Goal: Task Accomplishment & Management: Complete application form

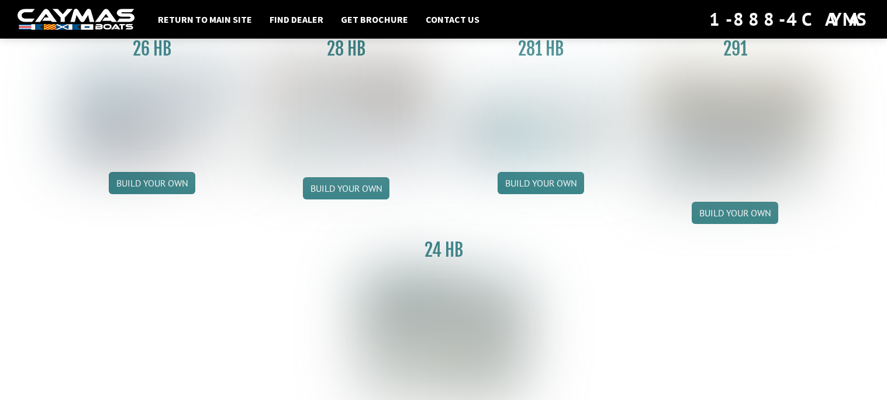
scroll to position [102, 0]
click at [762, 92] on img at bounding box center [734, 129] width 171 height 128
click at [755, 96] on img at bounding box center [734, 129] width 171 height 128
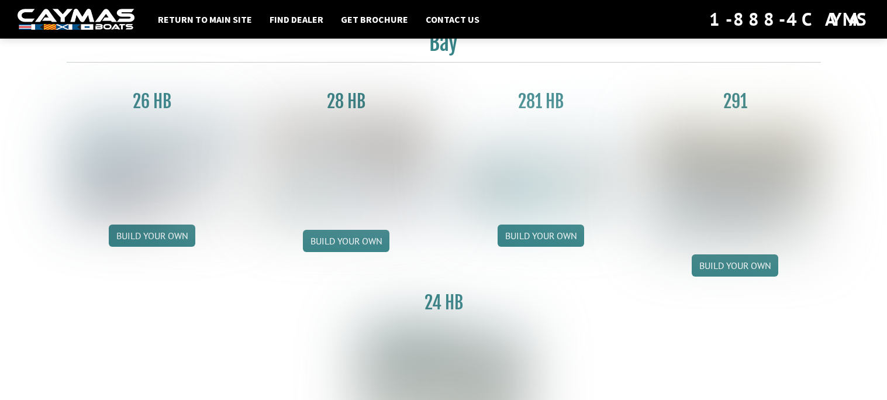
scroll to position [44, 0]
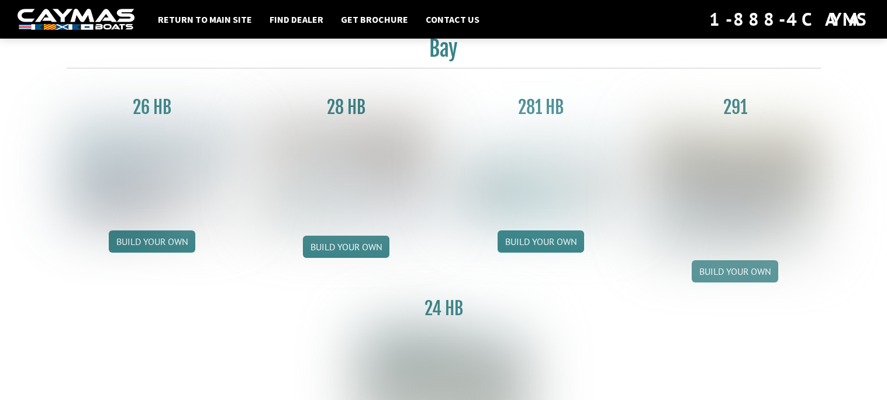
click at [749, 271] on link "Build your own" at bounding box center [734, 271] width 87 height 22
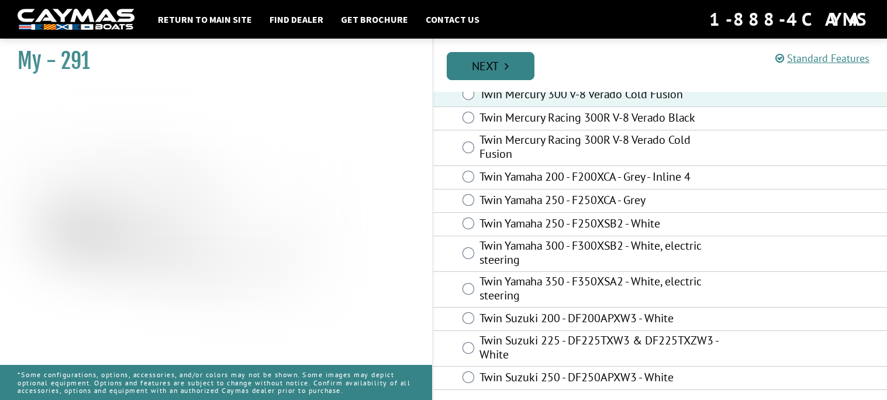
click at [521, 63] on link "Next" at bounding box center [491, 66] width 88 height 28
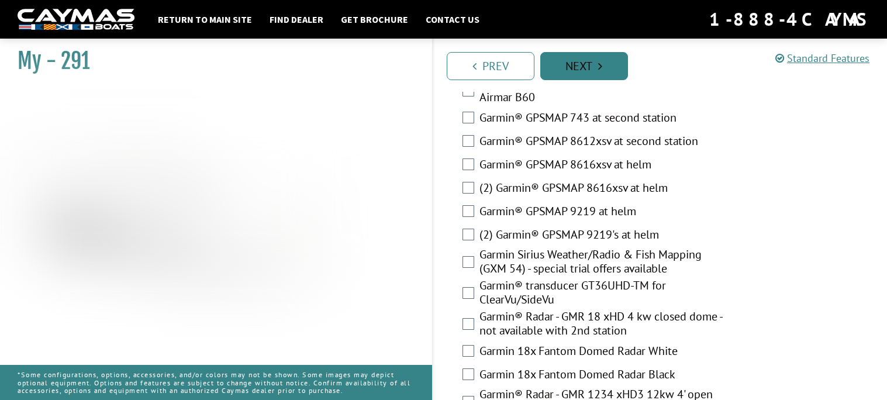
scroll to position [3172, 0]
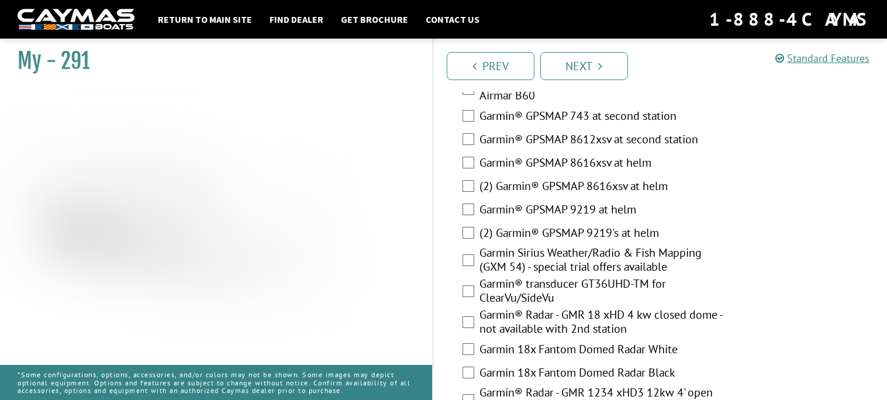
click at [607, 179] on label "(2) Garmin® GPSMAP 8616xsv at helm" at bounding box center [601, 187] width 244 height 17
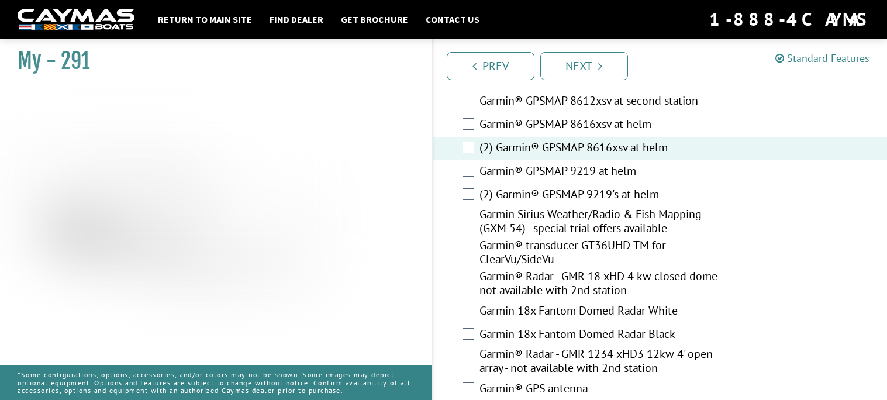
scroll to position [3214, 0]
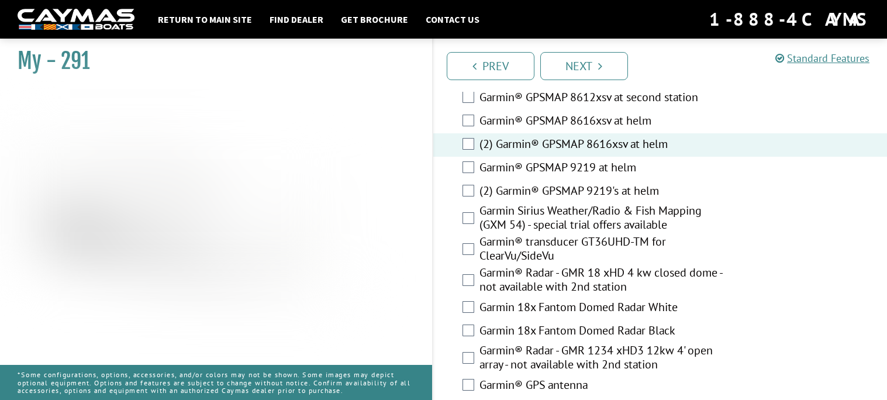
click at [655, 184] on label "(2) Garmin® GPSMAP 9219's at helm" at bounding box center [601, 192] width 244 height 17
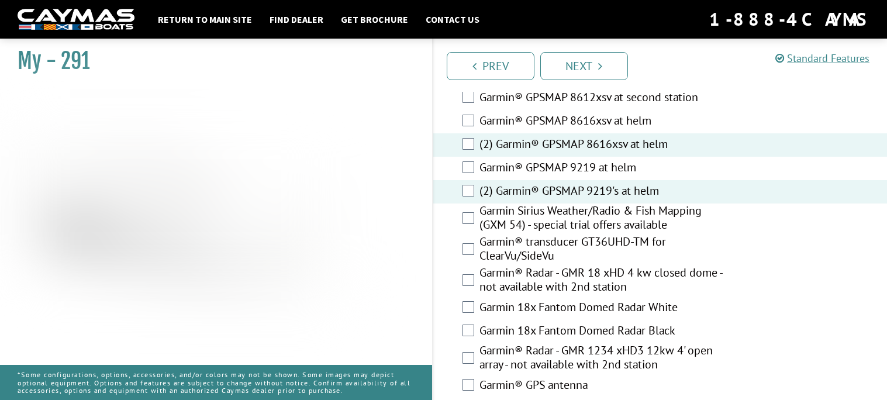
click at [676, 137] on label "(2) Garmin® GPSMAP 8616xsv at helm" at bounding box center [601, 145] width 244 height 17
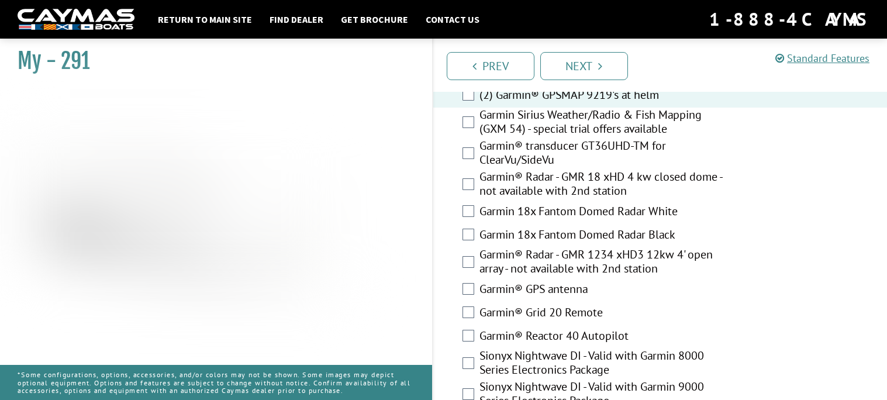
scroll to position [3311, 0]
click at [673, 169] on label "Garmin® Radar - GMR 18 xHD 4 kw closed dome - not available with 2nd station" at bounding box center [601, 184] width 244 height 31
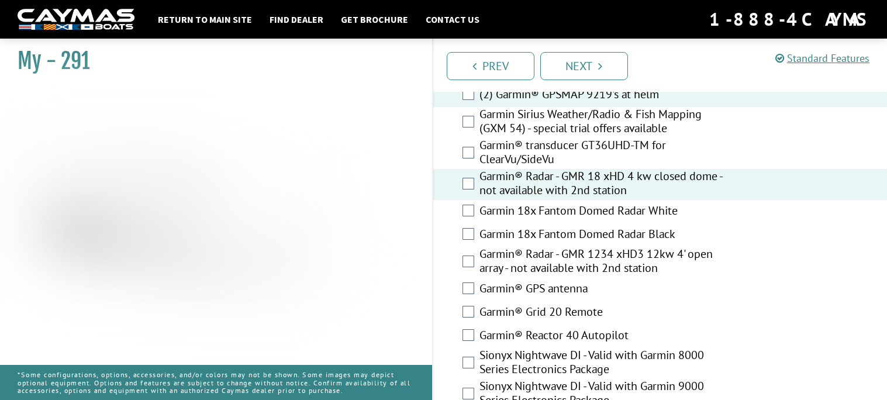
click at [703, 169] on label "Garmin® Radar - GMR 18 xHD 4 kw closed dome - not available with 2nd station" at bounding box center [601, 184] width 244 height 31
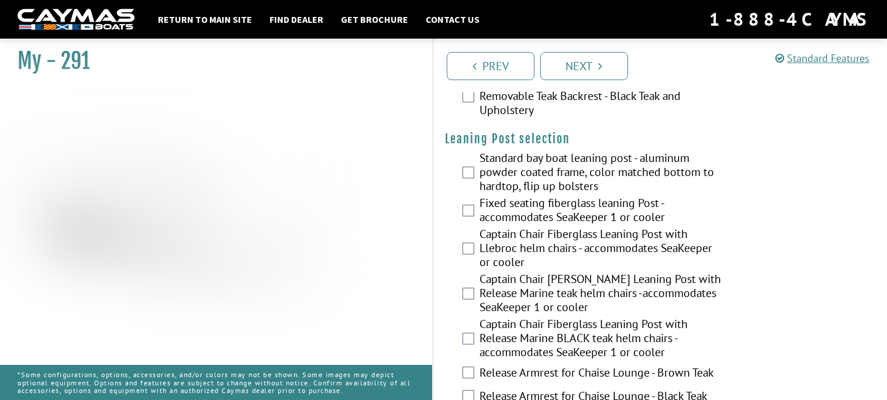
scroll to position [2776, 0]
click at [663, 150] on label "Standard bay boat leaning post - aluminum powder coated frame, color matched bo…" at bounding box center [601, 172] width 244 height 45
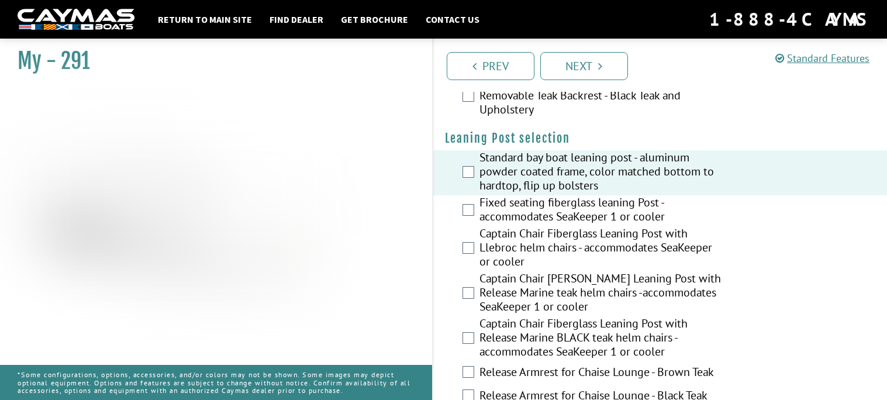
click at [642, 195] on label "Fixed seating fiberglass leaning Post - accommodates SeaKeeper 1 or cooler" at bounding box center [601, 210] width 244 height 31
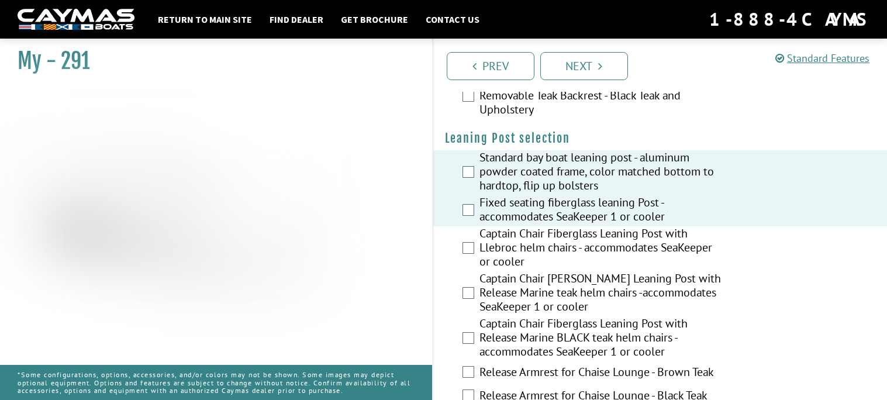
click at [658, 226] on label "Captain Chair Fiberglass Leaning Post with Llebroc helm chairs - accommodates S…" at bounding box center [601, 248] width 244 height 45
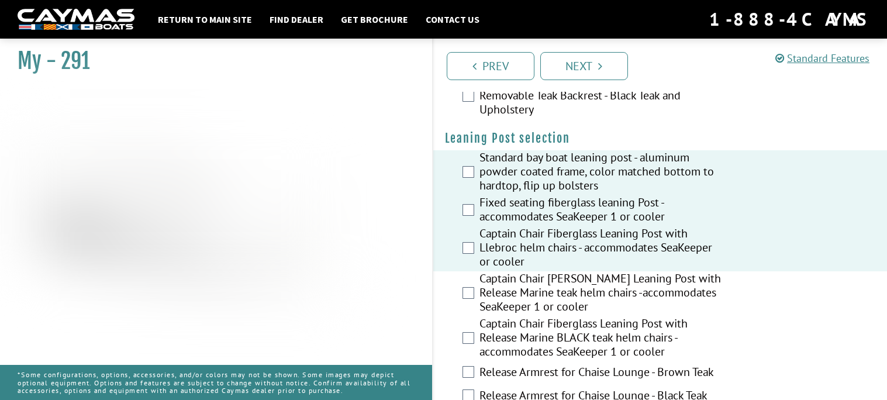
click at [662, 226] on label "Captain Chair Fiberglass Leaning Post with Llebroc helm chairs - accommodates S…" at bounding box center [601, 248] width 244 height 45
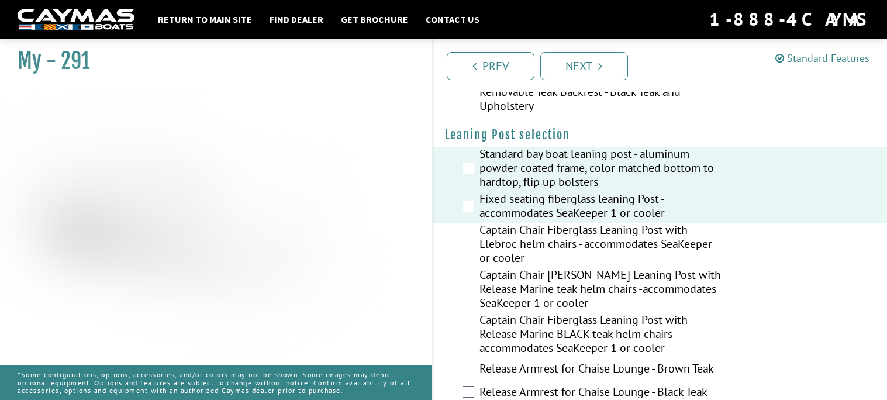
scroll to position [2781, 0]
click at [669, 361] on label "Release Armrest for Chaise Lounge - Brown Teak" at bounding box center [601, 369] width 244 height 17
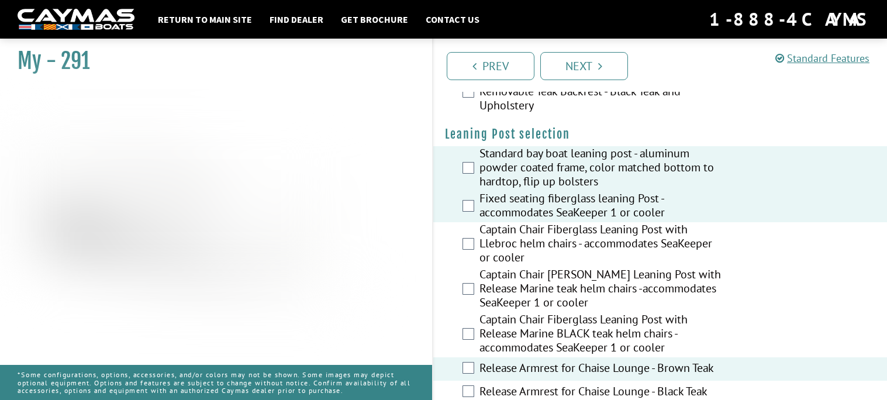
click at [653, 312] on label "Captain Chair Fiberglass Leaning Post with Release Marine BLACK teak helm chair…" at bounding box center [601, 334] width 244 height 45
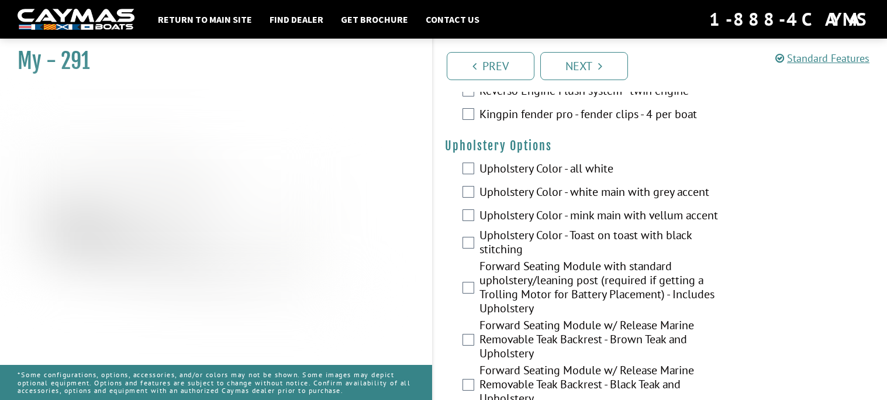
scroll to position [2487, 0]
click at [628, 185] on label "Upholstery Color - white main with grey accent" at bounding box center [601, 193] width 244 height 17
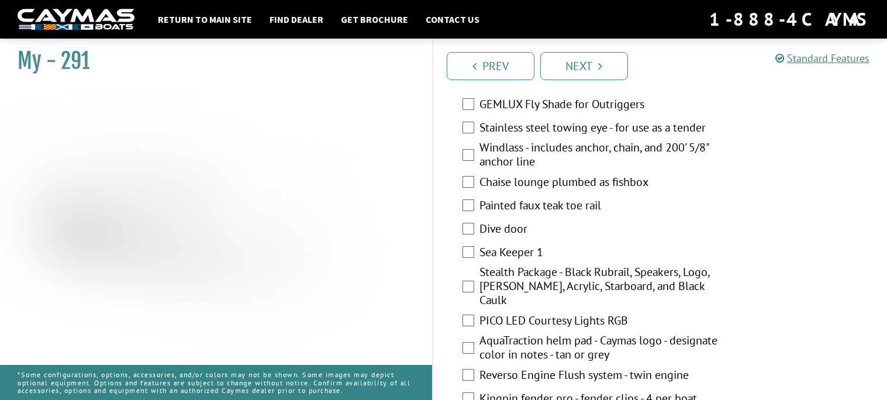
scroll to position [2203, 0]
click at [629, 392] on label "Kingpin fender pro - fender clips - 4 per boat" at bounding box center [601, 400] width 244 height 17
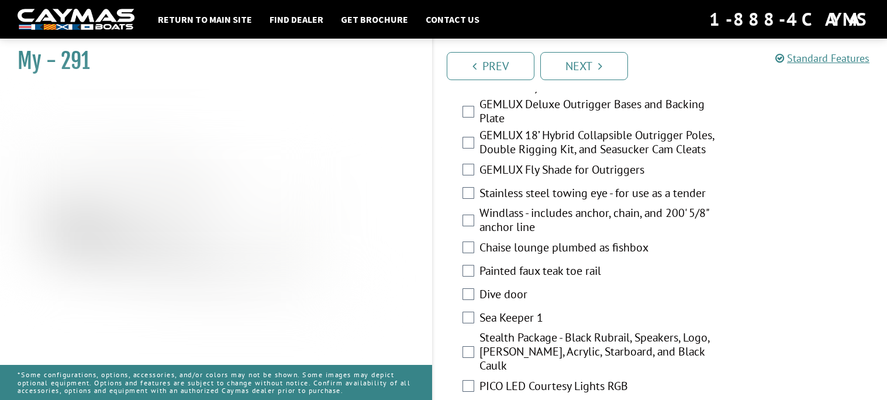
scroll to position [2138, 0]
click at [498, 288] on label "Dive door" at bounding box center [601, 296] width 244 height 17
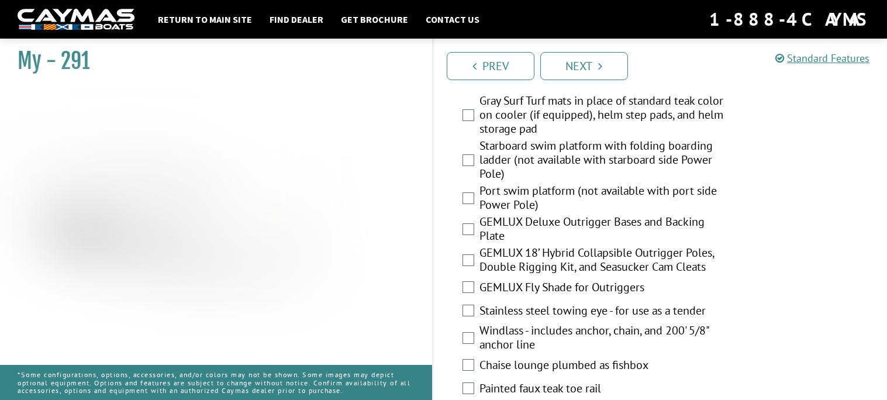
scroll to position [2020, 0]
click at [631, 324] on label "Windlass - includes anchor, chain, and 200' 5/8" anchor line" at bounding box center [601, 339] width 244 height 31
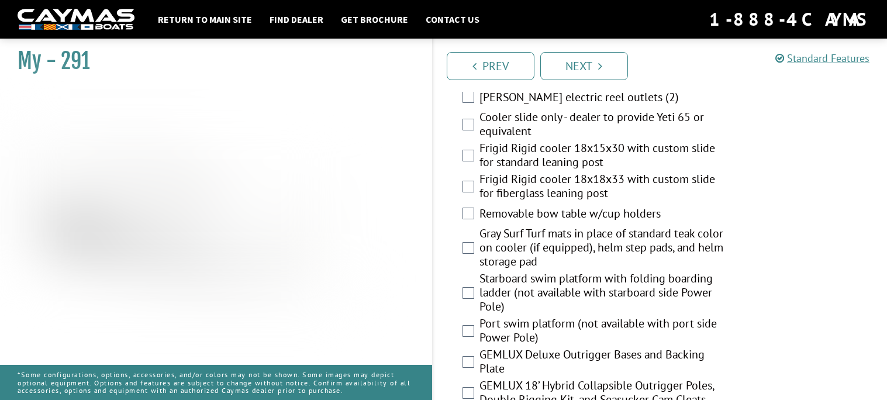
scroll to position [1894, 0]
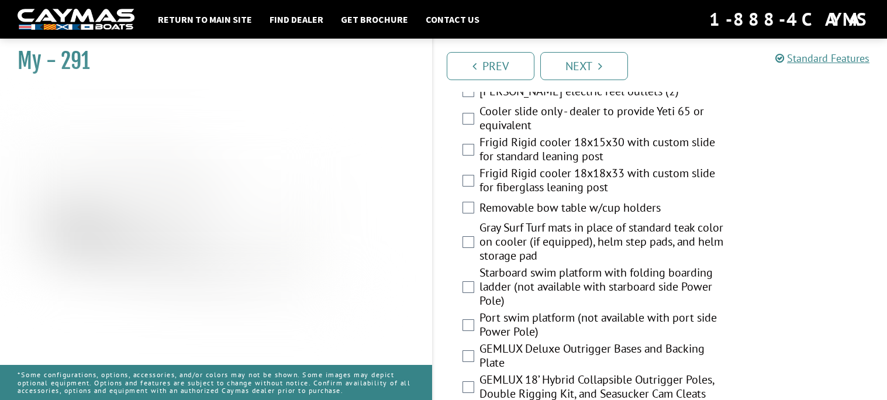
click at [634, 310] on label "Port swim platform (not available with port side Power Pole)" at bounding box center [601, 325] width 244 height 31
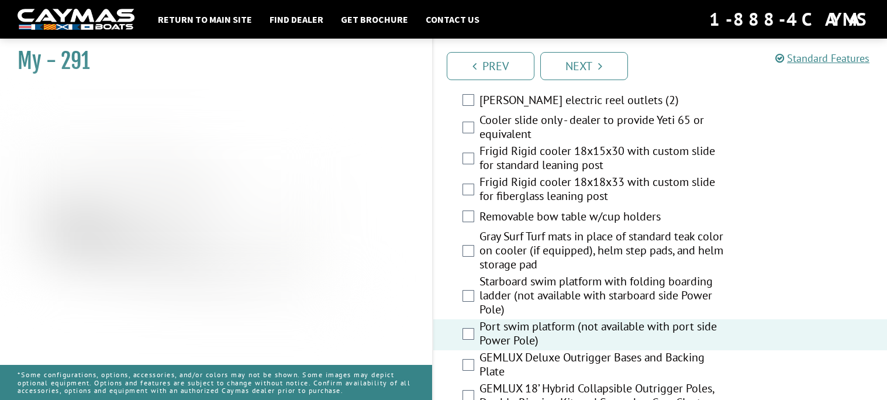
scroll to position [1883, 0]
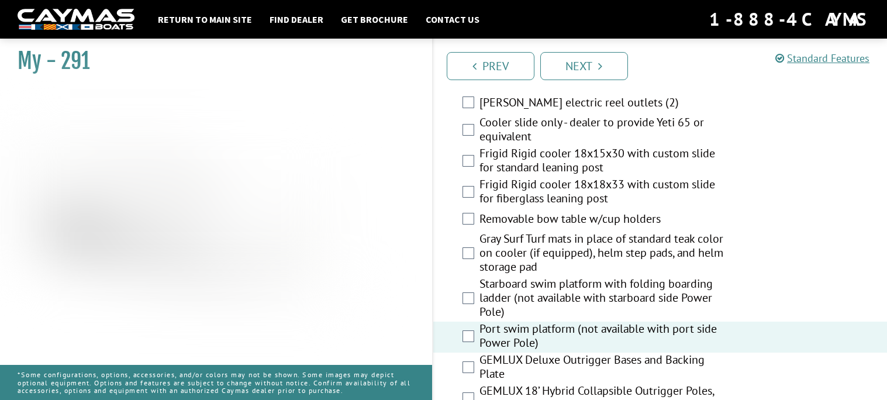
click at [686, 276] on label "Starboard swim platform with folding boarding ladder (not available with starbo…" at bounding box center [601, 298] width 244 height 45
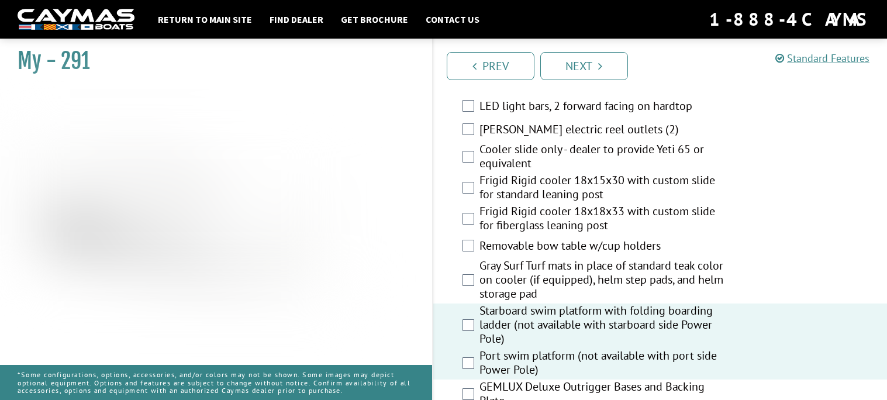
scroll to position [1855, 0]
click at [682, 260] on label "Gray Surf Turf mats in place of standard teak color on cooler (if equipped), he…" at bounding box center [601, 282] width 244 height 45
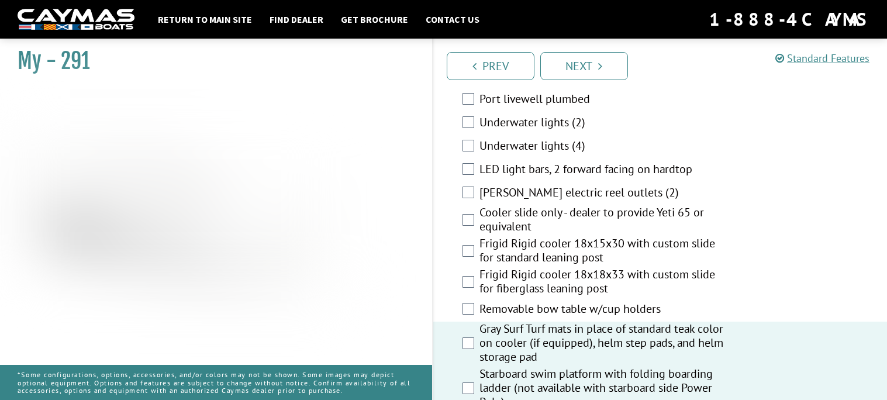
scroll to position [1792, 0]
click at [652, 302] on label "Removable bow table w/cup holders" at bounding box center [601, 310] width 244 height 17
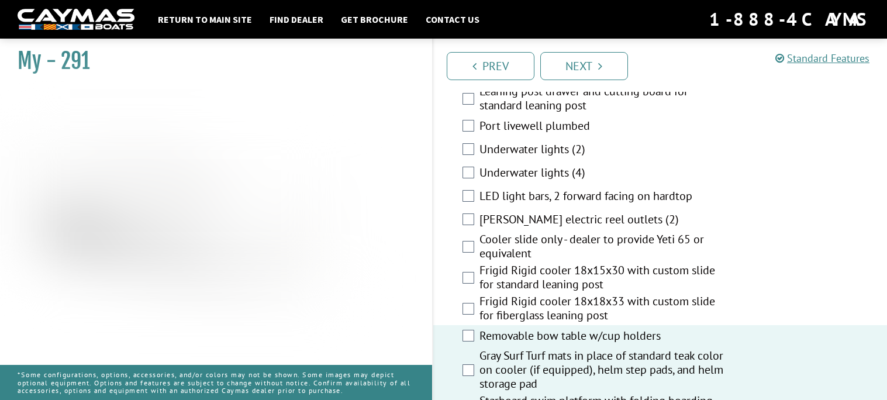
scroll to position [1760, 0]
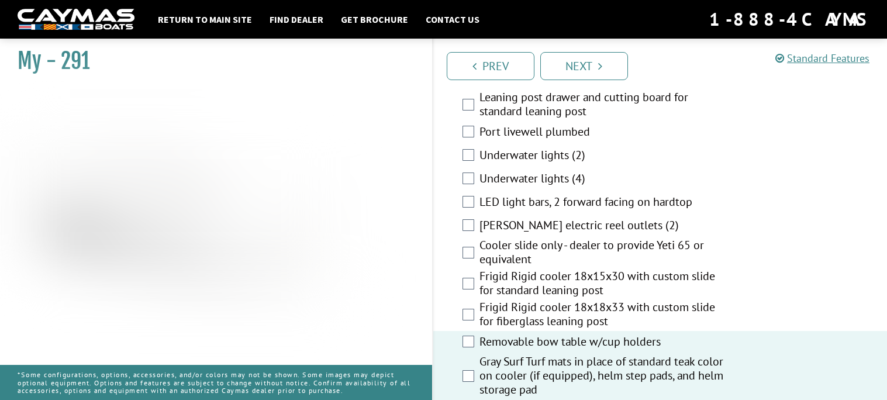
click at [675, 269] on label "Frigid Rigid cooler 18x15x30 with custom slide for standard leaning post" at bounding box center [601, 284] width 244 height 31
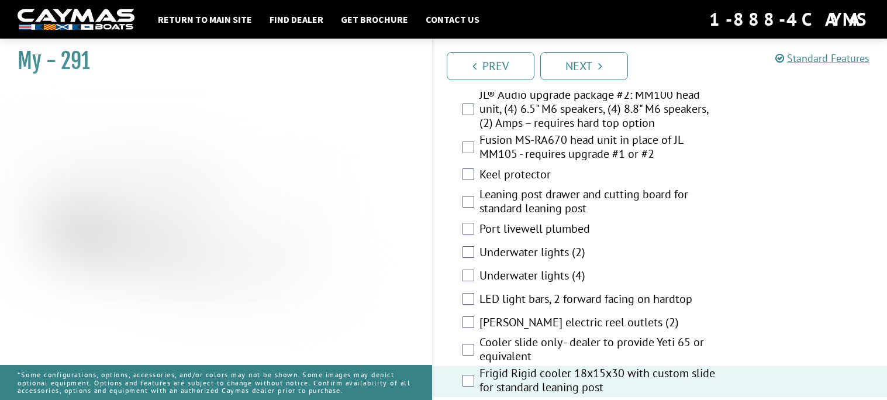
scroll to position [1661, 0]
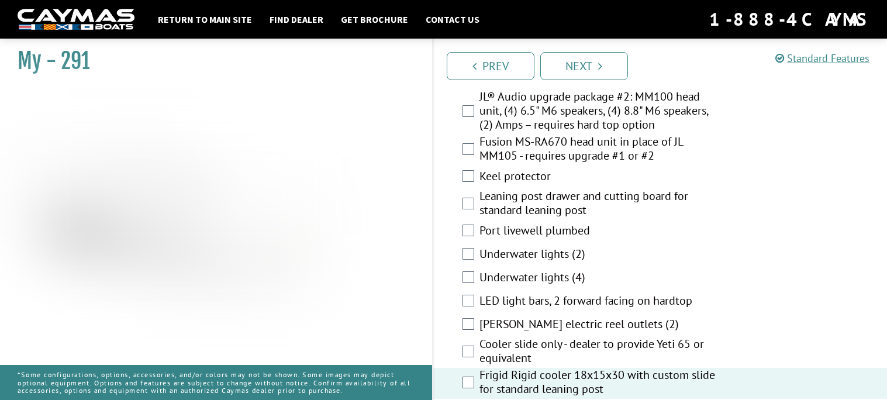
click at [569, 247] on label "Underwater lights (2)" at bounding box center [601, 255] width 244 height 17
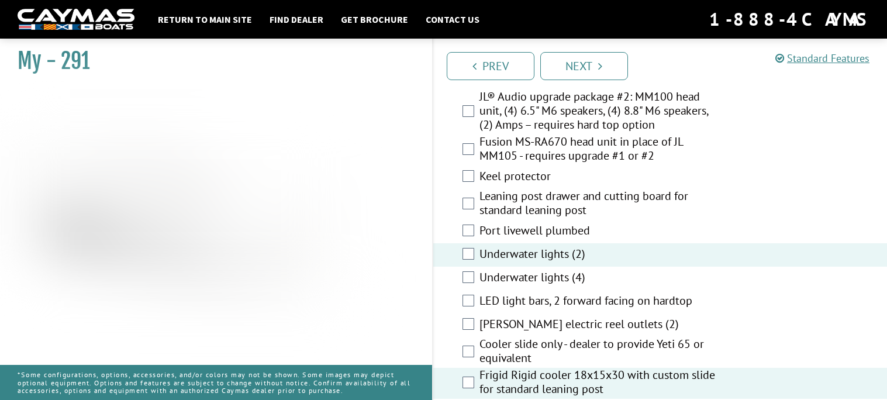
click at [570, 270] on label "Underwater lights (4)" at bounding box center [601, 278] width 244 height 17
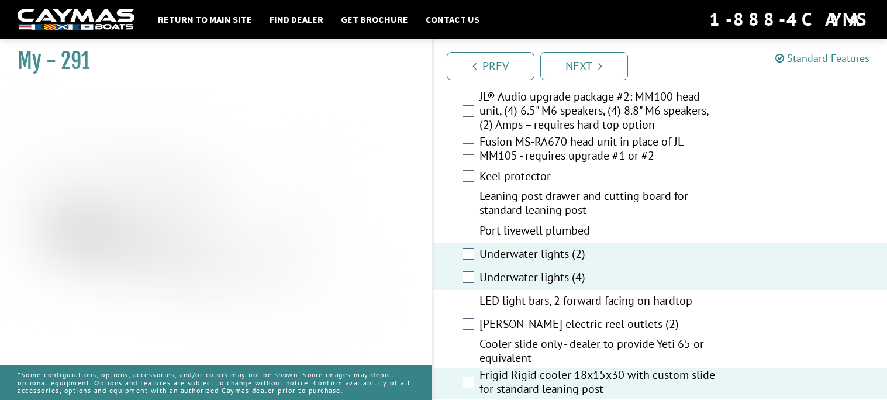
click at [580, 247] on label "Underwater lights (2)" at bounding box center [601, 255] width 244 height 17
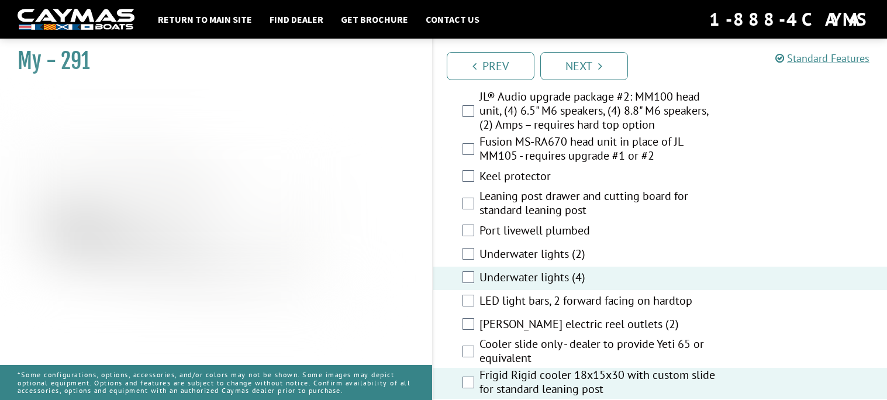
click at [637, 293] on label "LED light bars, 2 forward facing on hardtop" at bounding box center [601, 301] width 244 height 17
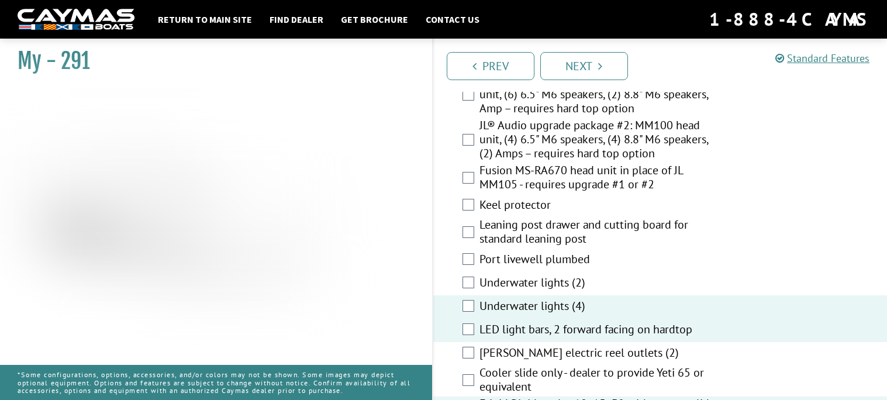
scroll to position [1626, 0]
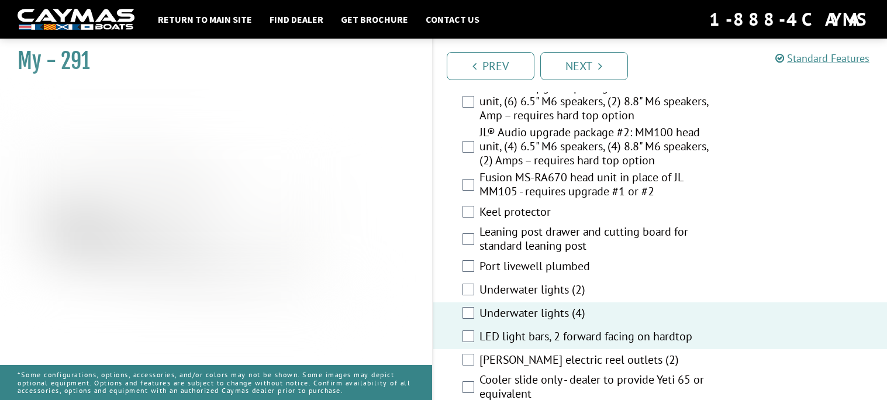
click at [597, 352] on label "[PERSON_NAME] electric reel outlets (2)" at bounding box center [601, 360] width 244 height 17
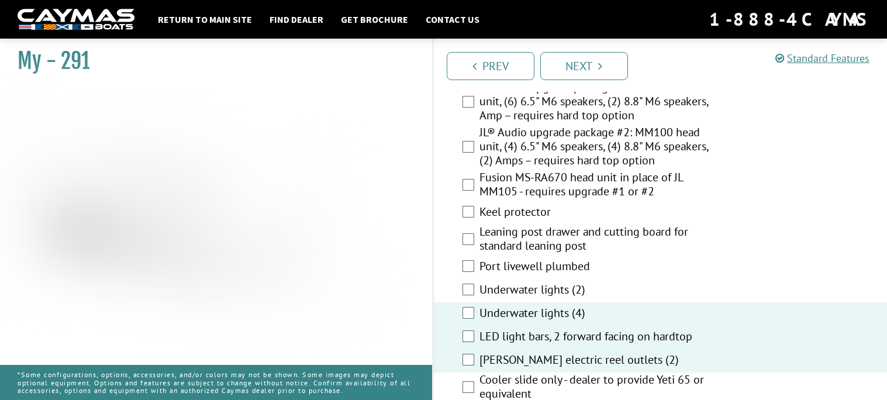
click at [606, 352] on label "[PERSON_NAME] electric reel outlets (2)" at bounding box center [601, 360] width 244 height 17
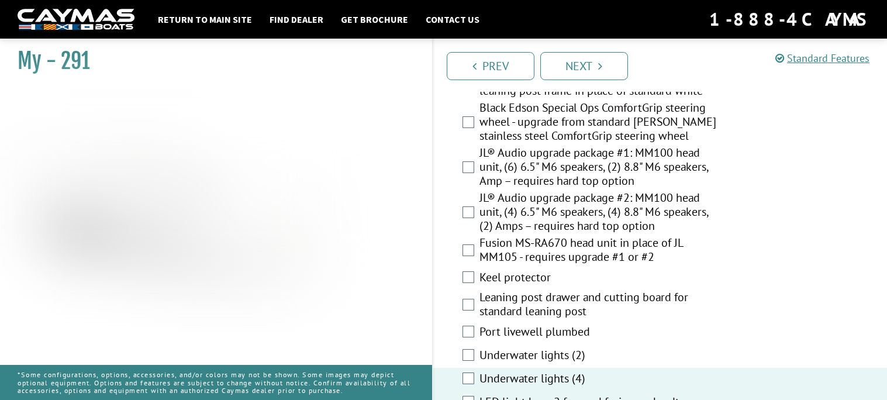
scroll to position [1554, 0]
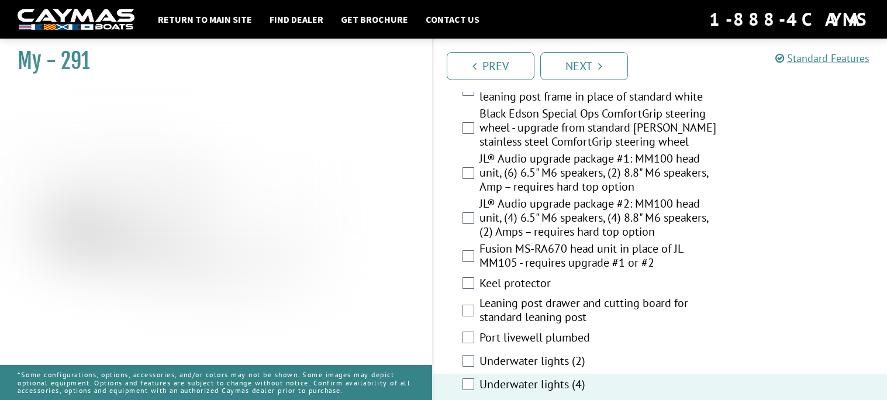
click at [583, 330] on label "Port livewell plumbed" at bounding box center [601, 338] width 244 height 17
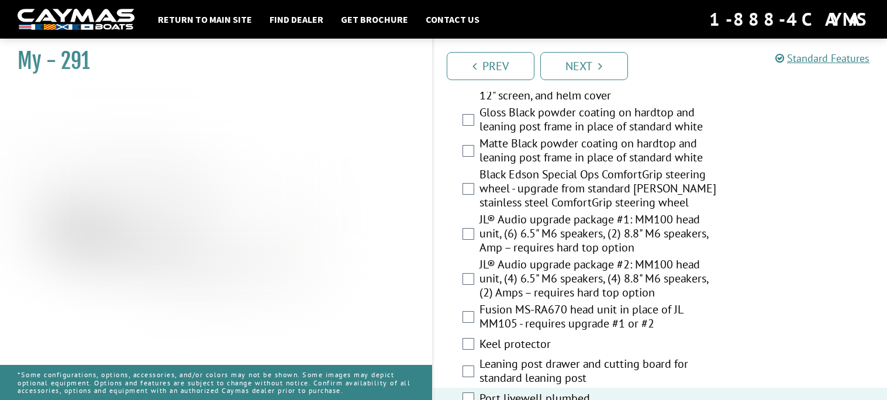
scroll to position [1493, 0]
click at [652, 263] on label "JL® Audio upgrade package #2: MM100 head unit, (4) 6.5" M6 speakers, (4) 8.8" M…" at bounding box center [601, 280] width 244 height 45
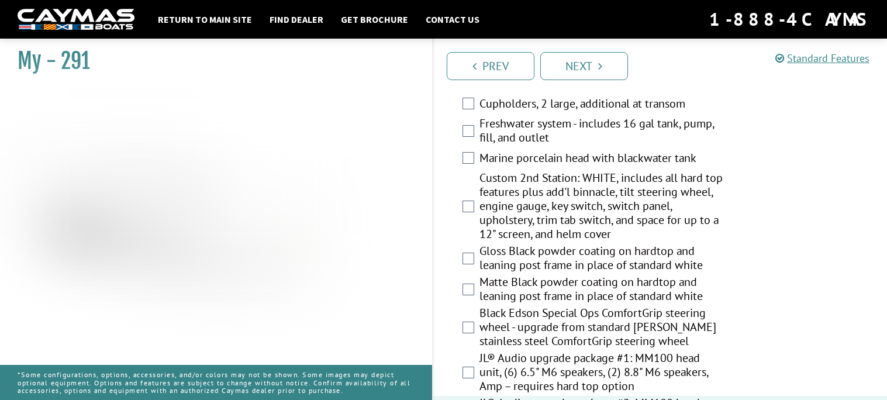
scroll to position [1351, 0]
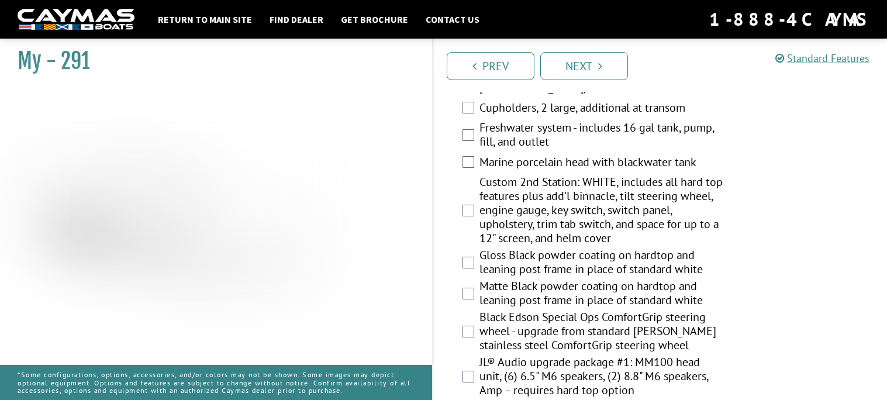
click at [656, 312] on label "Black Edson Special Ops ComfortGrip steering wheel - upgrade from standard [PER…" at bounding box center [601, 332] width 244 height 45
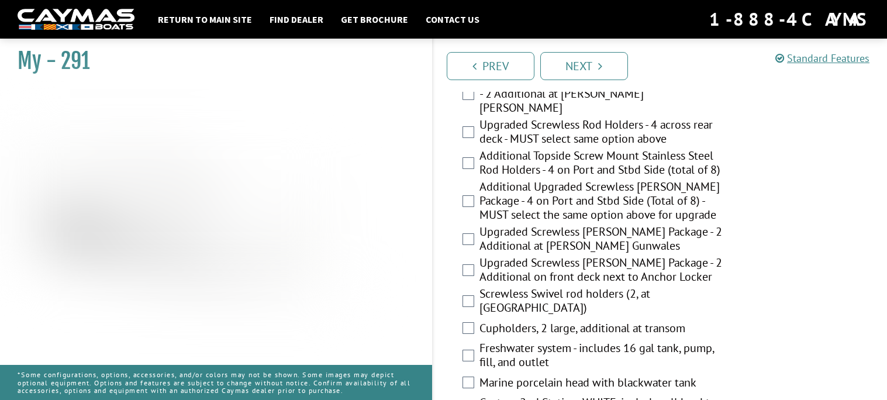
scroll to position [1129, 0]
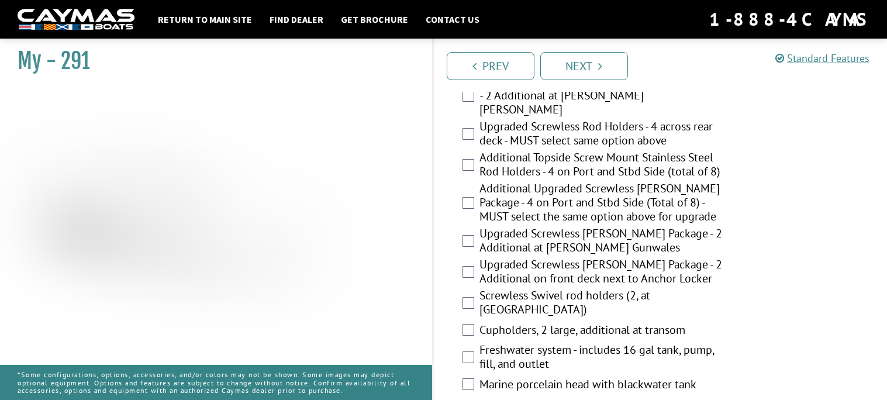
click at [668, 343] on label "Freshwater system - includes 16 gal tank, pump, fill, and outlet" at bounding box center [601, 358] width 244 height 31
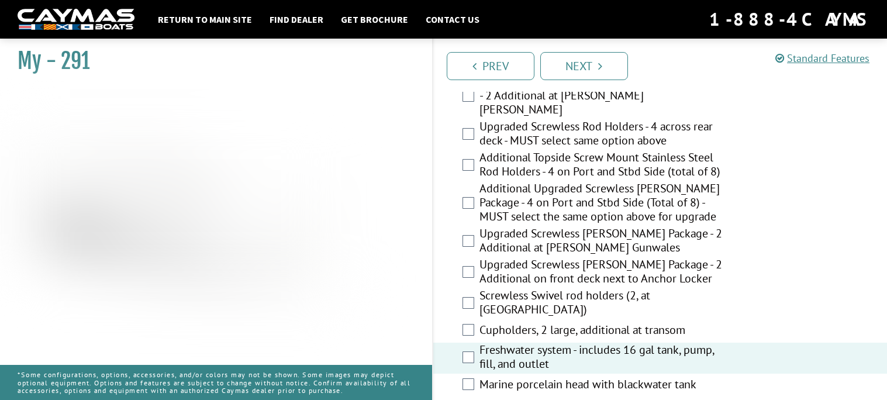
click at [645, 323] on label "Cupholders, 2 large, additional at transom" at bounding box center [601, 331] width 244 height 17
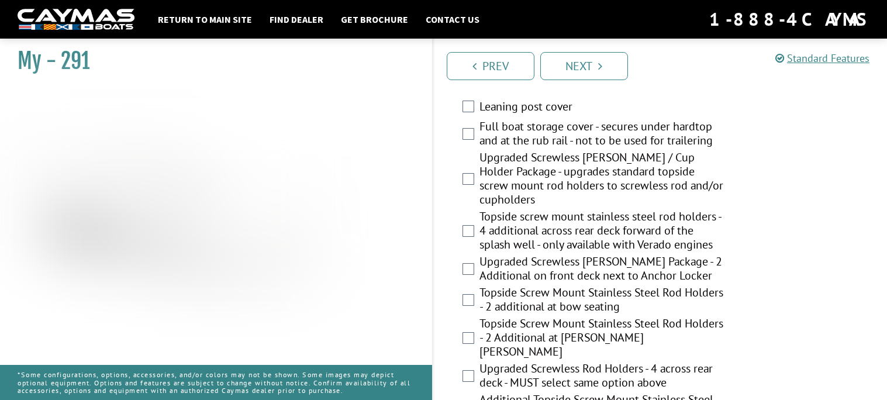
scroll to position [883, 0]
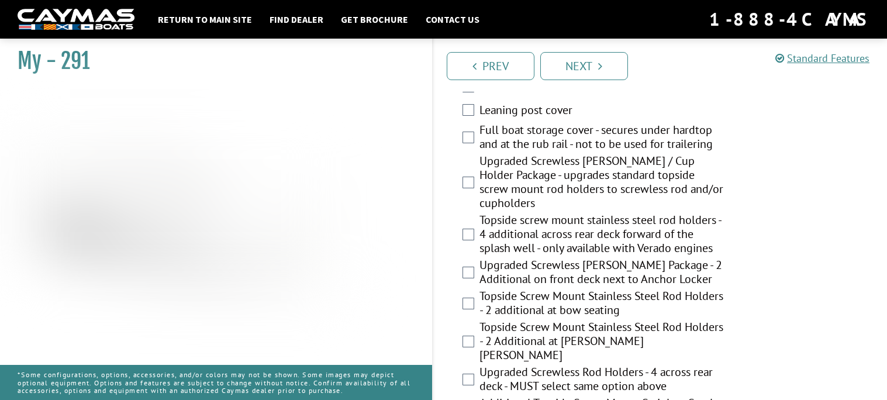
click at [627, 303] on label "Topside Screw Mount Stainless Steel Rod Holders - 2 additional at bow seating" at bounding box center [601, 304] width 244 height 31
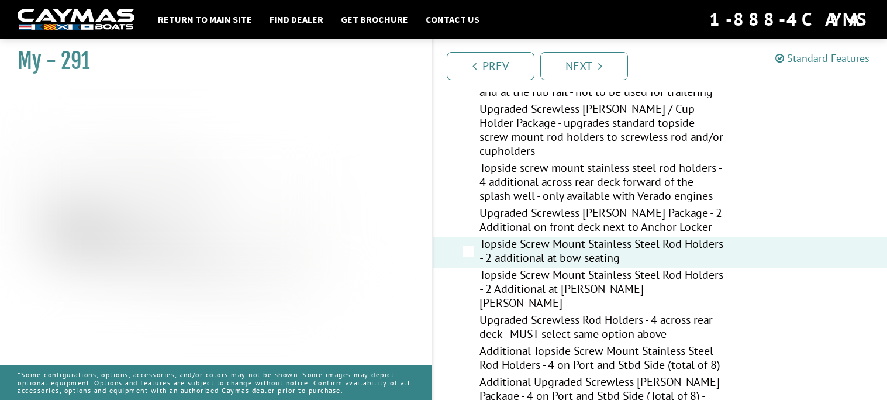
click at [620, 275] on label "Topside Screw Mount Stainless Steel Rod Holders - 2 Additional at [PERSON_NAME]…" at bounding box center [601, 290] width 244 height 45
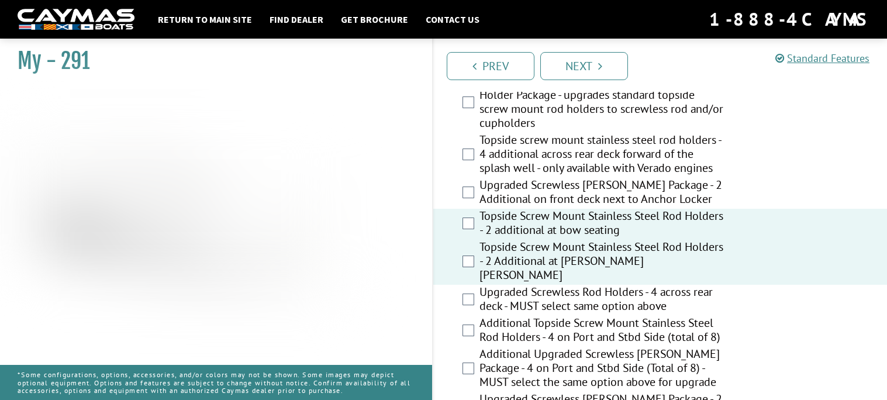
scroll to position [964, 0]
click at [678, 284] on label "Upgraded Screwless Rod Holders - 4 across rear deck - MUST select same option a…" at bounding box center [601, 299] width 244 height 31
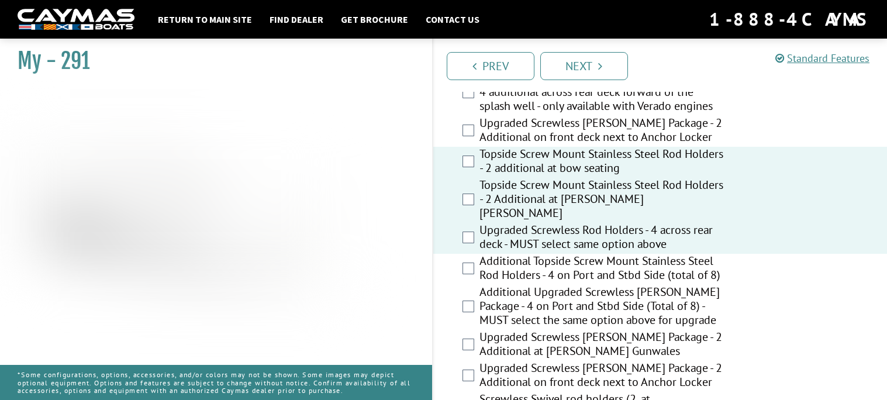
scroll to position [1026, 0]
click at [668, 253] on label "Additional Topside Screw Mount Stainless Steel Rod Holders - 4 on Port and Stbd…" at bounding box center [601, 268] width 244 height 31
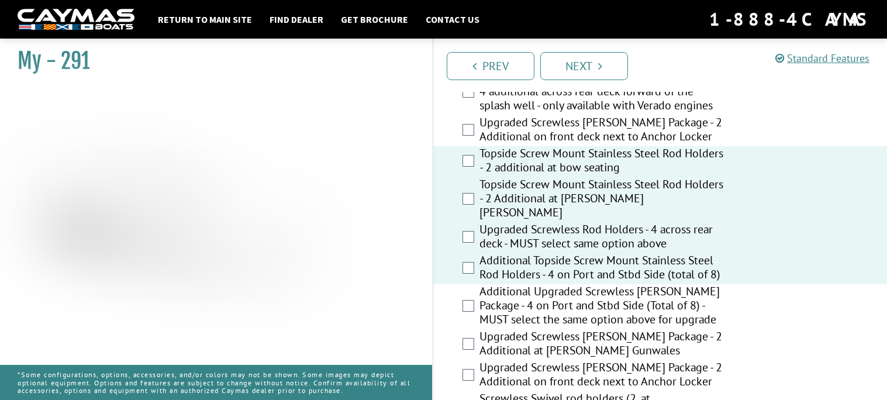
click at [661, 285] on label "Additional Upgraded Screwless [PERSON_NAME] Package - 4 on Port and Stbd Side (…" at bounding box center [601, 306] width 244 height 45
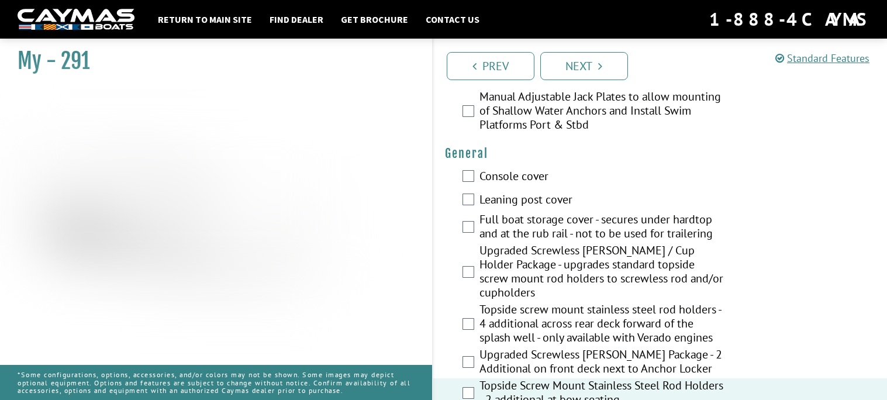
scroll to position [798, 0]
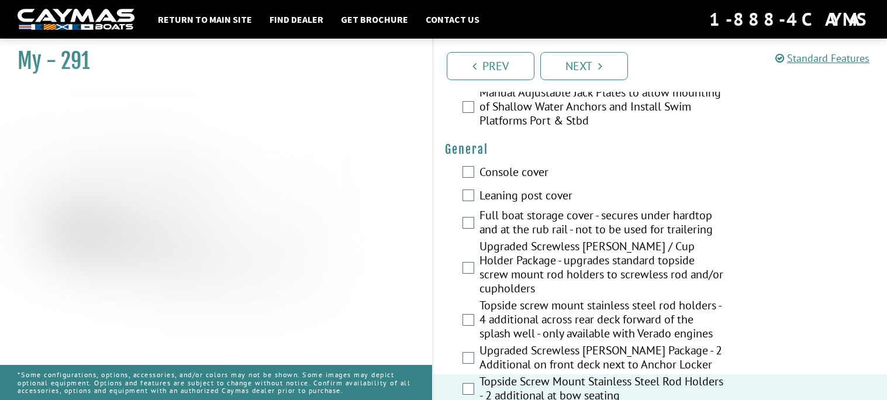
click at [536, 166] on label "Console cover" at bounding box center [601, 173] width 244 height 17
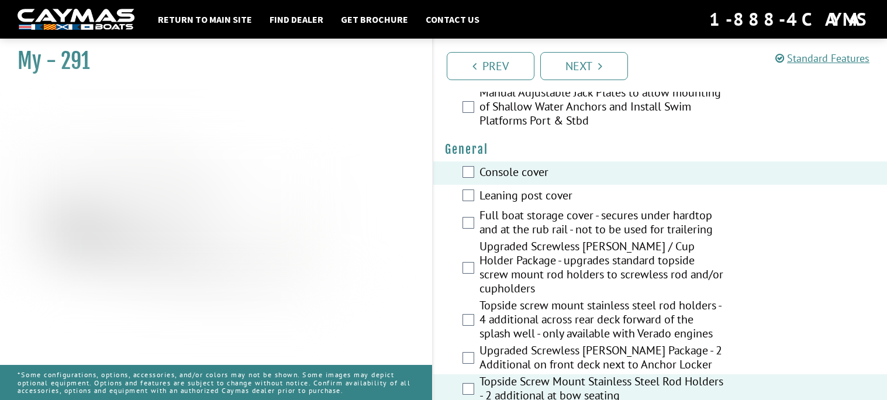
click at [573, 189] on label "Leaning post cover" at bounding box center [601, 196] width 244 height 17
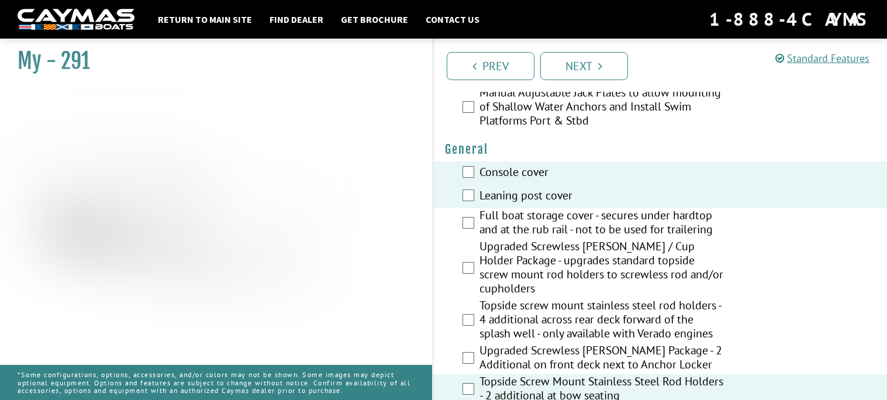
click at [615, 200] on label "Leaning post cover" at bounding box center [601, 196] width 244 height 17
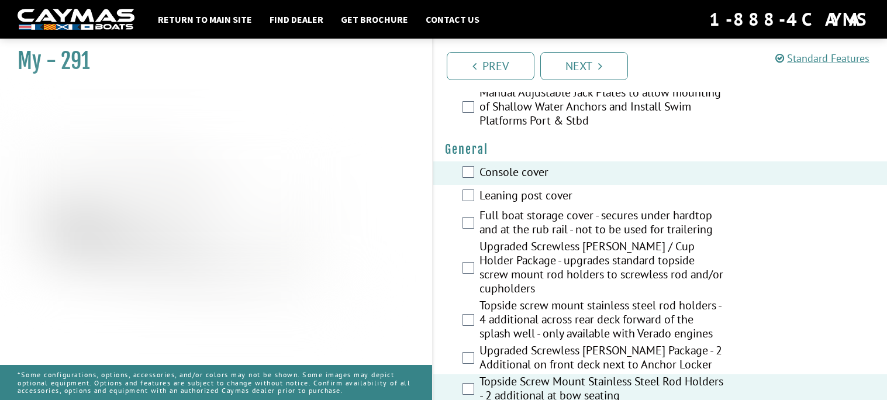
click at [608, 198] on label "Leaning post cover" at bounding box center [601, 196] width 244 height 17
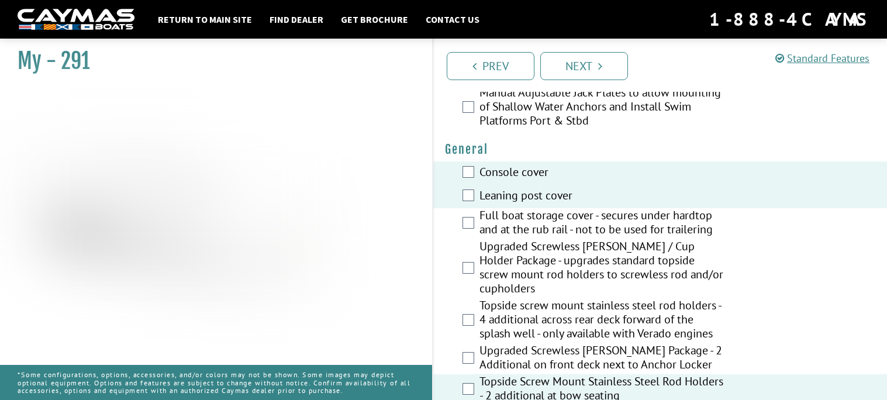
click at [612, 224] on label "Full boat storage cover - secures under hardtop and at the rub rail - not to be…" at bounding box center [601, 223] width 244 height 31
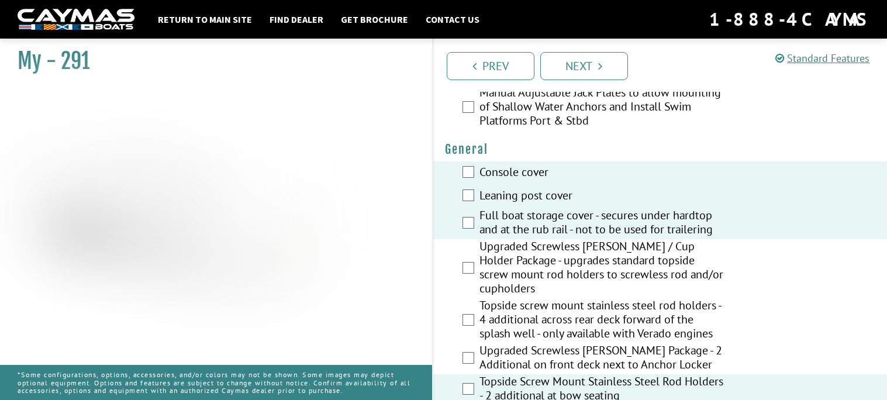
click at [646, 257] on label "Upgraded Screwless [PERSON_NAME] / Cup Holder Package - upgrades standard topsi…" at bounding box center [601, 268] width 244 height 59
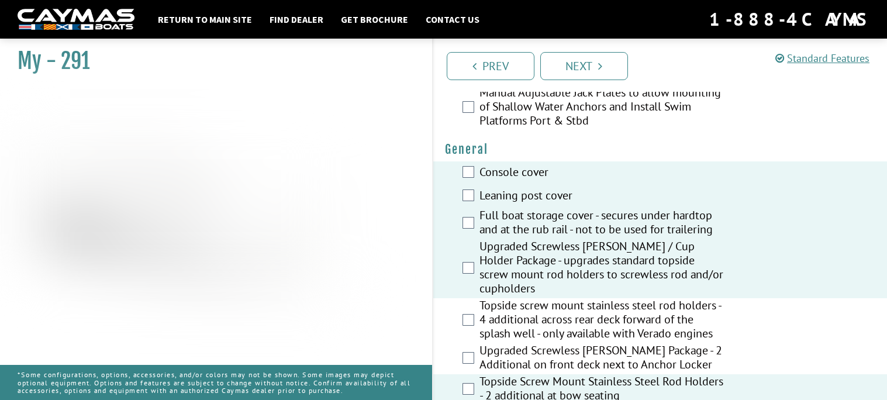
click at [661, 267] on label "Upgraded Screwless [PERSON_NAME] / Cup Holder Package - upgrades standard topsi…" at bounding box center [601, 268] width 244 height 59
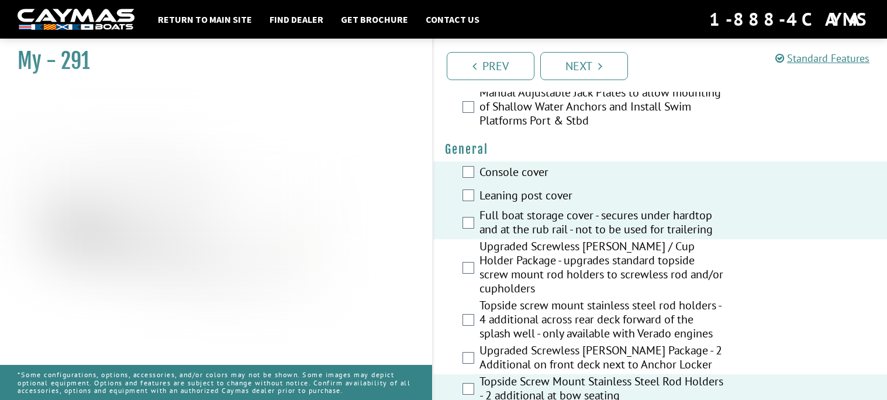
click at [675, 255] on label "Upgraded Screwless [PERSON_NAME] / Cup Holder Package - upgrades standard topsi…" at bounding box center [601, 268] width 244 height 59
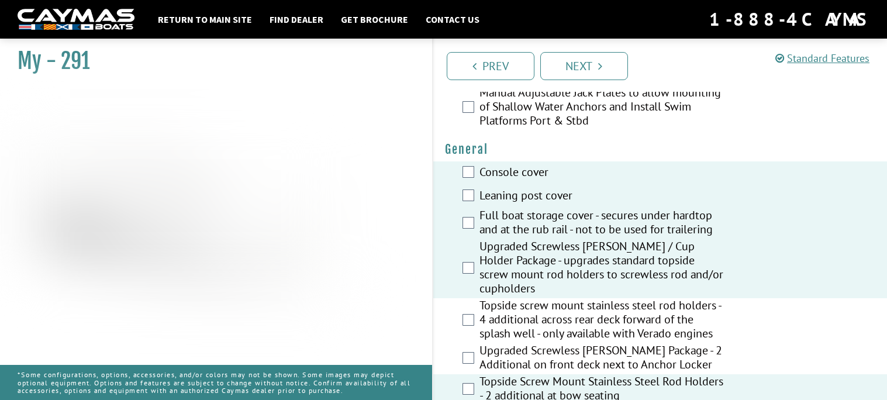
click at [653, 309] on label "Topside screw mount stainless steel rod holders - 4 additional across rear deck…" at bounding box center [601, 320] width 244 height 45
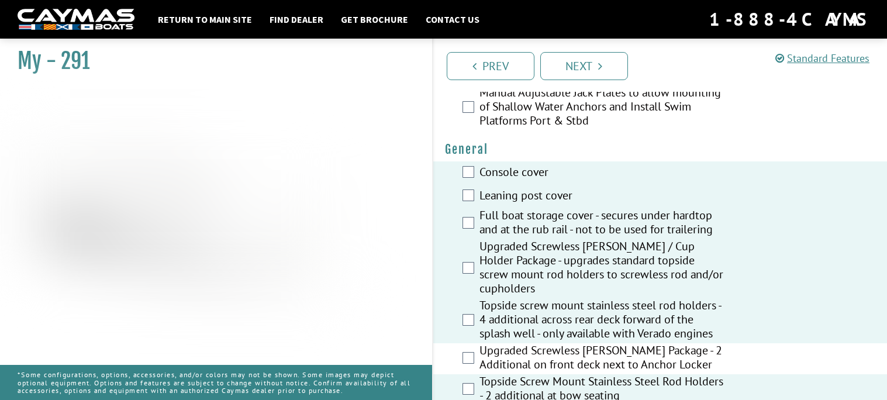
click at [648, 351] on label "Upgraded Screwless [PERSON_NAME] Package - 2 Additional on front deck next to A…" at bounding box center [601, 358] width 244 height 31
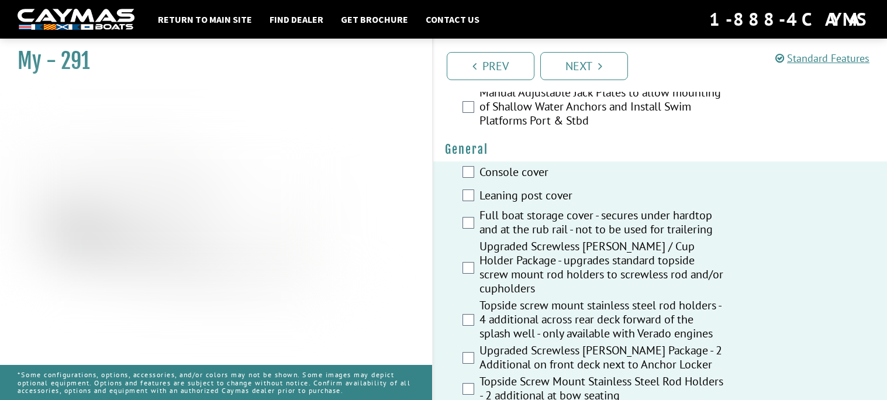
click at [654, 345] on label "Upgraded Screwless [PERSON_NAME] Package - 2 Additional on front deck next to A…" at bounding box center [601, 358] width 244 height 31
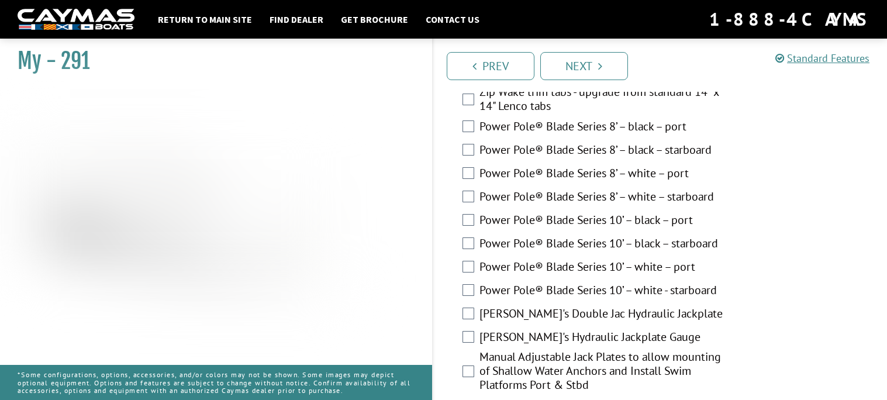
scroll to position [535, 0]
click at [641, 362] on label "Manual Adjustable Jack Plates to allow mounting of Shallow Water Anchors and In…" at bounding box center [601, 370] width 244 height 45
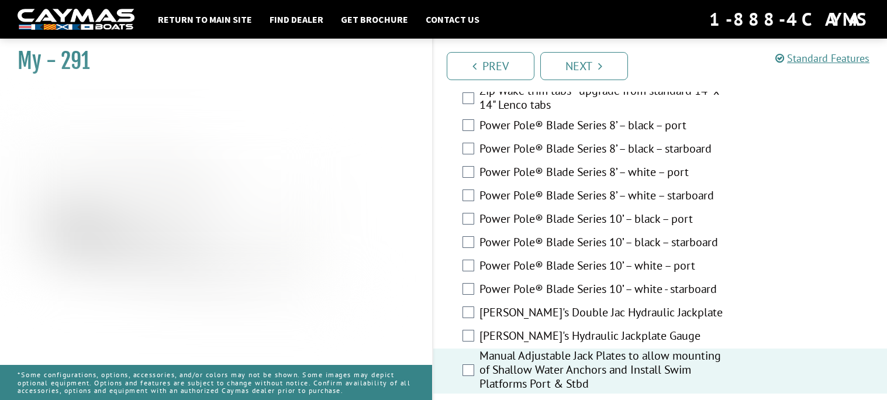
click at [641, 360] on label "Manual Adjustable Jack Plates to allow mounting of Shallow Water Anchors and In…" at bounding box center [601, 370] width 244 height 45
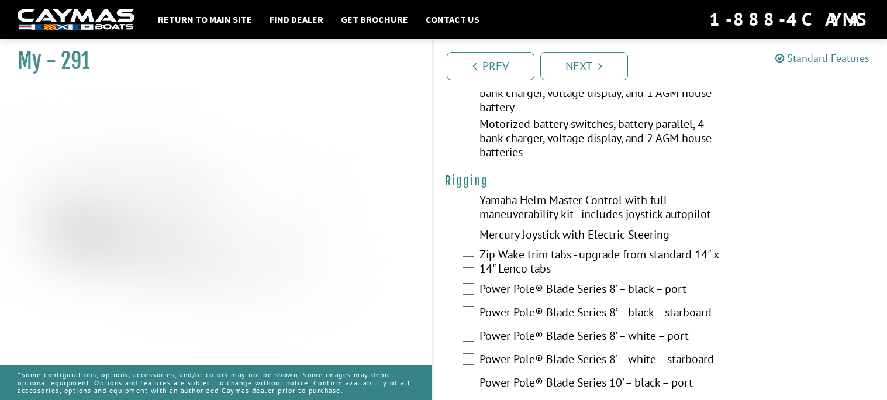
scroll to position [370, 0]
click at [659, 202] on label "Yamaha Helm Master Control with full maneuverability kit - includes joystick au…" at bounding box center [601, 209] width 244 height 31
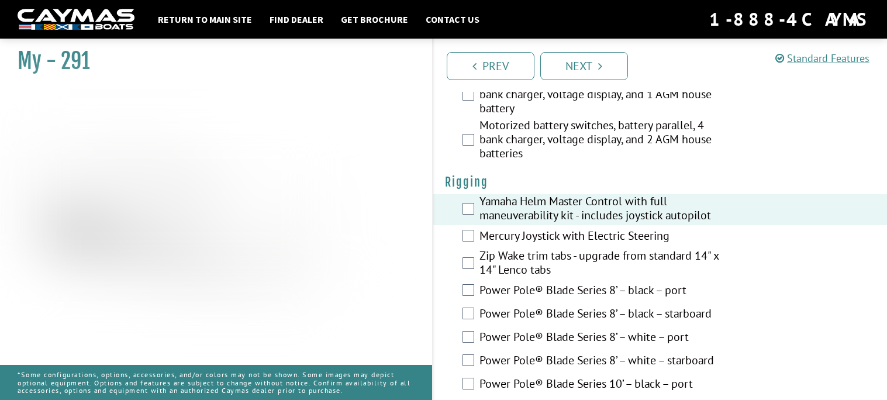
click at [650, 206] on label "Yamaha Helm Master Control with full maneuverability kit - includes joystick au…" at bounding box center [601, 209] width 244 height 31
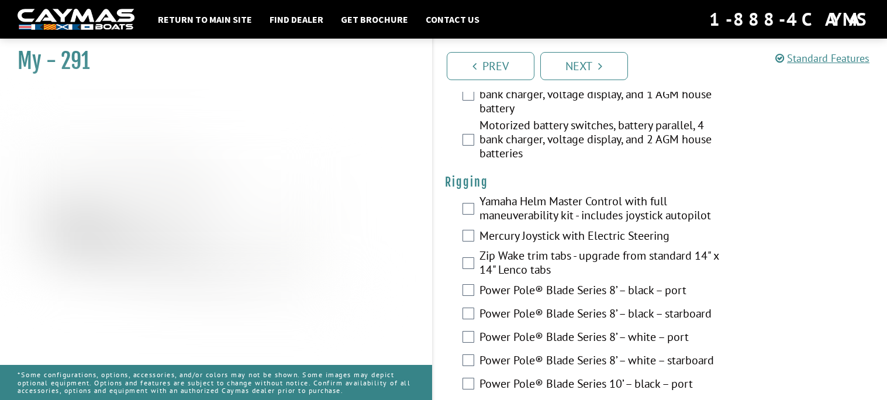
click at [631, 238] on label "Mercury Joystick with Electric Steering" at bounding box center [601, 237] width 244 height 17
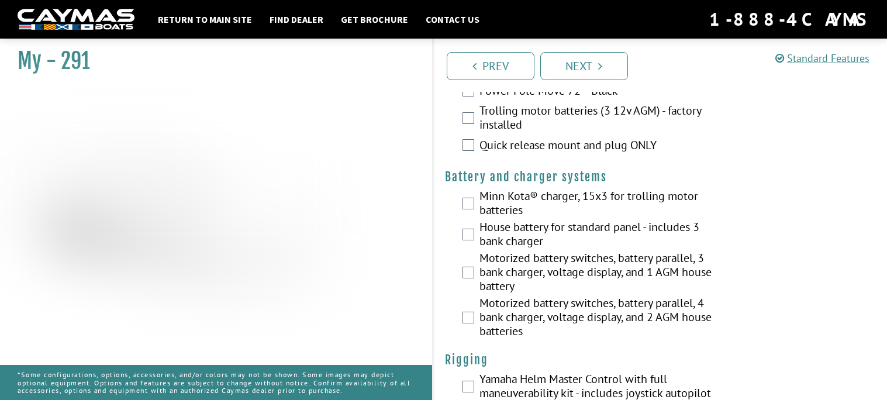
scroll to position [177, 0]
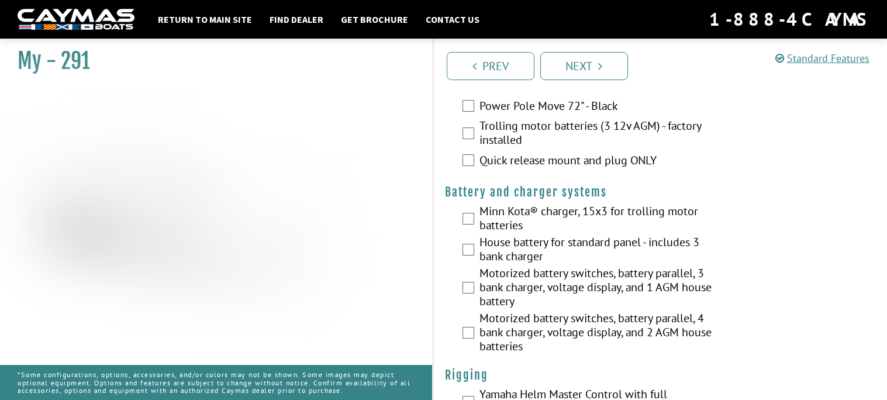
click at [567, 212] on label "Minn Kota® charger, 15x3 for trolling motor batteries" at bounding box center [601, 219] width 244 height 31
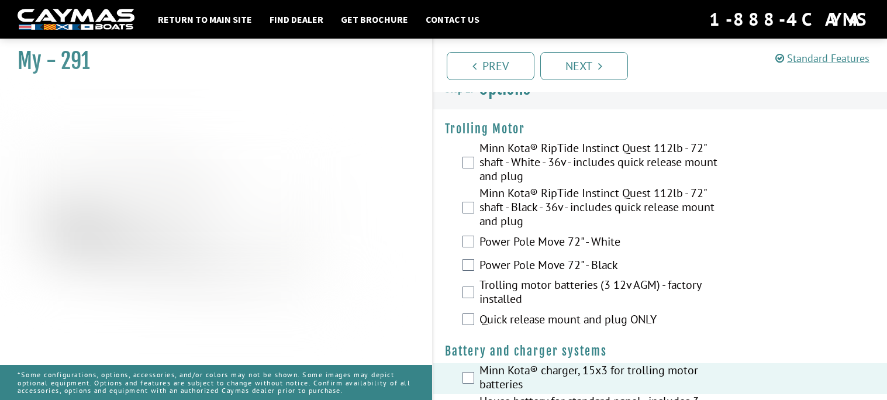
scroll to position [0, 0]
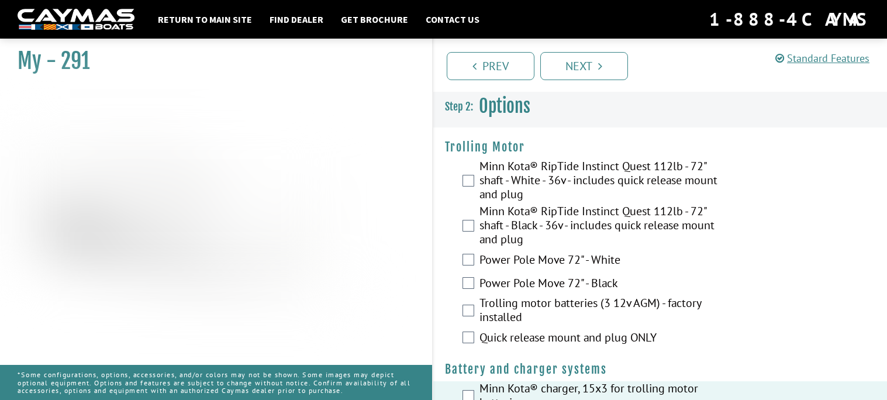
click at [627, 169] on label "Minn Kota® RipTide Instinct Quest 112lb - 72" shaft - White - 36v - includes qu…" at bounding box center [601, 181] width 244 height 45
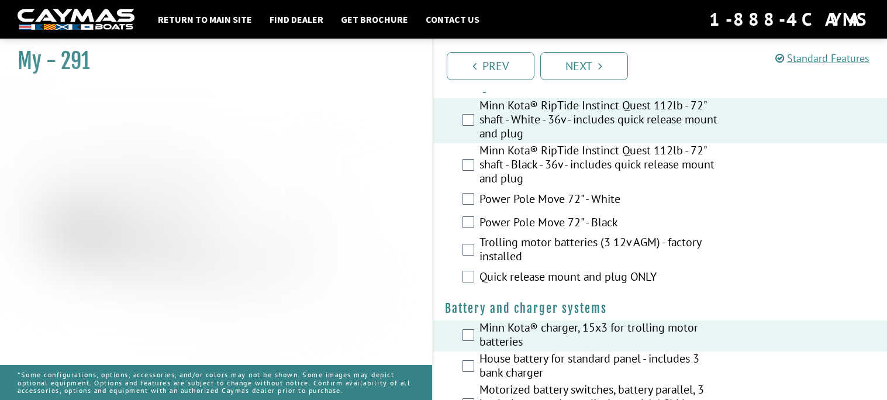
scroll to position [67, 0]
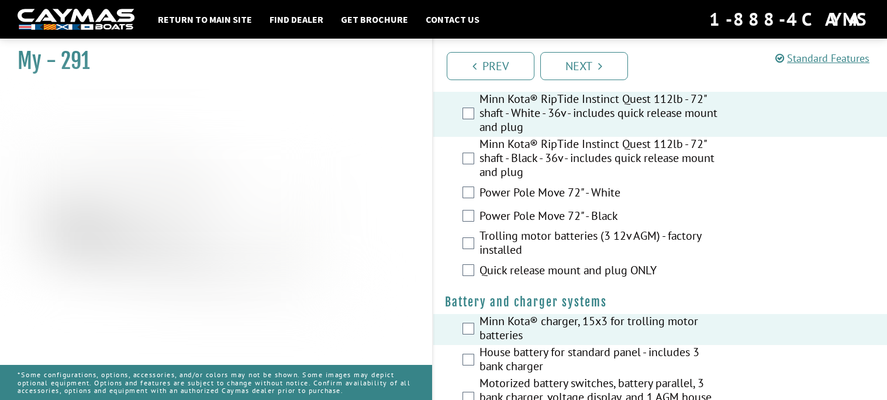
click at [619, 232] on label "Trolling motor batteries (3 12v AGM) - factory installed" at bounding box center [601, 244] width 244 height 31
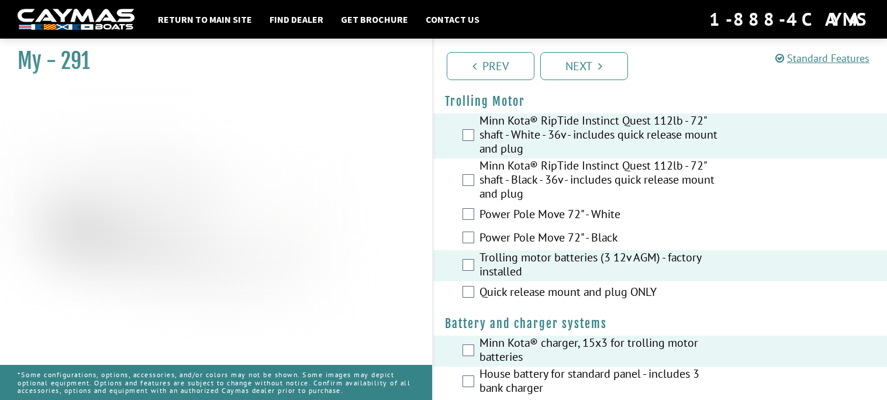
scroll to position [36, 0]
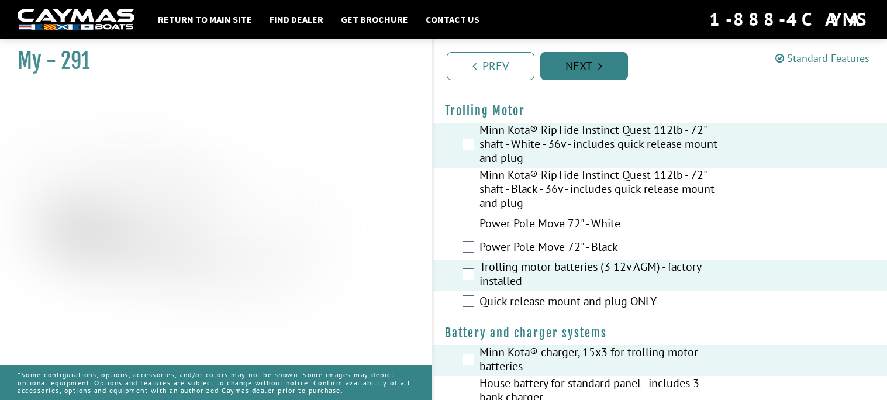
click at [607, 68] on link "Next" at bounding box center [584, 66] width 88 height 28
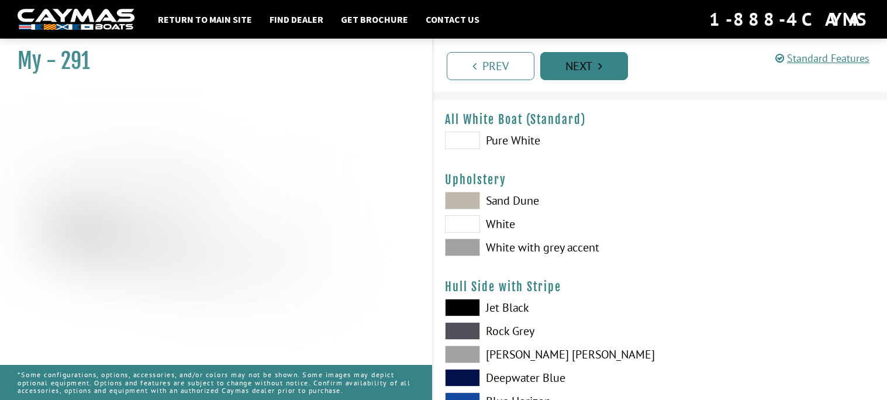
scroll to position [0, 0]
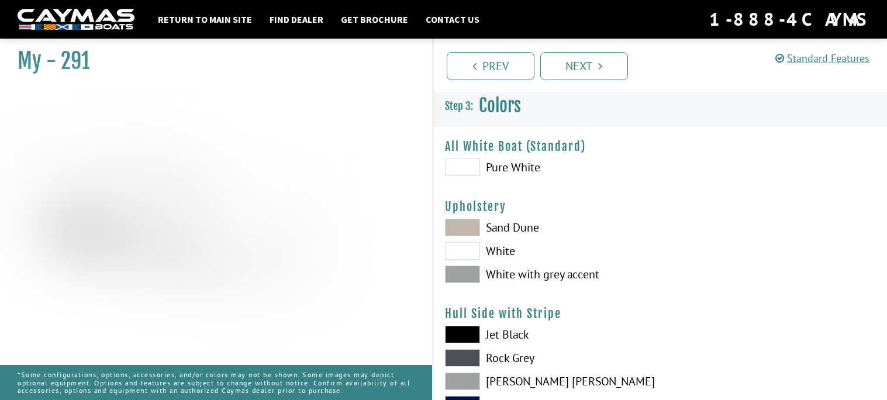
click at [471, 162] on span at bounding box center [462, 167] width 35 height 18
click at [465, 220] on span at bounding box center [462, 228] width 35 height 18
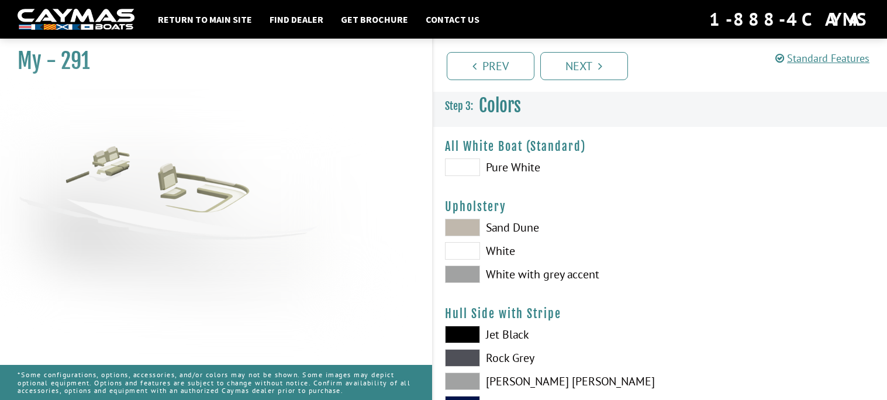
click at [466, 251] on span at bounding box center [462, 251] width 35 height 18
click at [472, 279] on span at bounding box center [462, 274] width 35 height 18
click at [473, 160] on span at bounding box center [462, 167] width 35 height 18
click at [465, 171] on span at bounding box center [462, 167] width 35 height 18
click at [473, 166] on span at bounding box center [462, 167] width 35 height 18
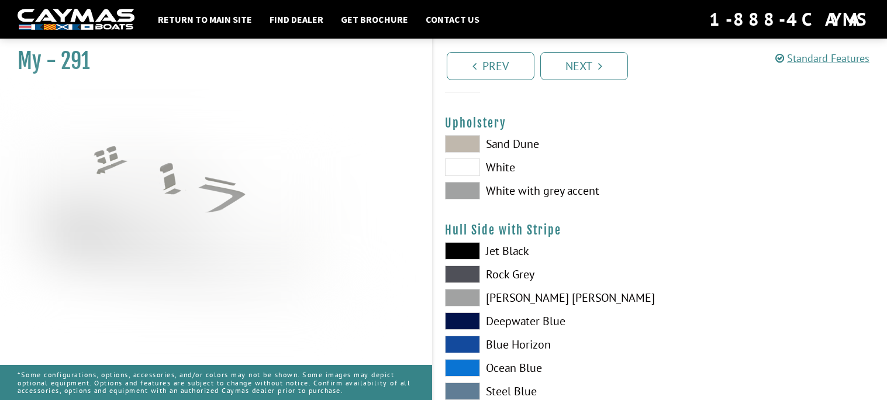
scroll to position [94, 0]
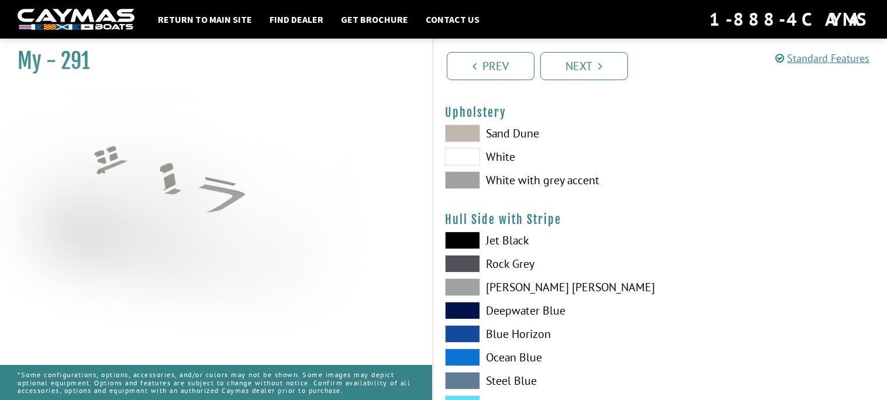
click at [466, 241] on span at bounding box center [462, 240] width 35 height 18
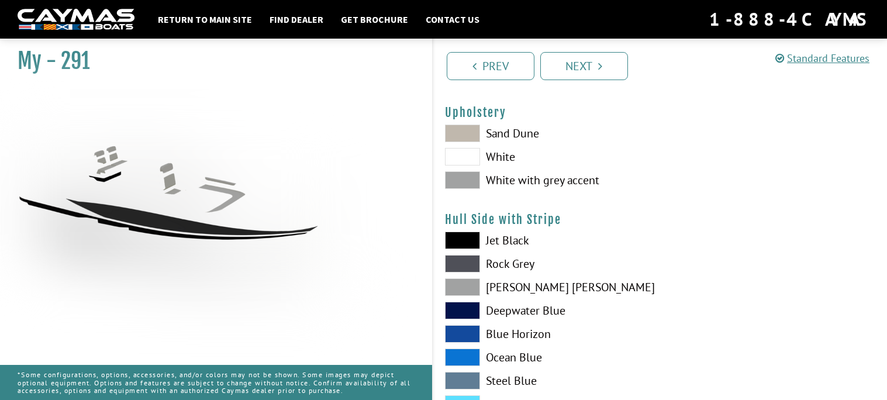
click at [466, 268] on span at bounding box center [462, 264] width 35 height 18
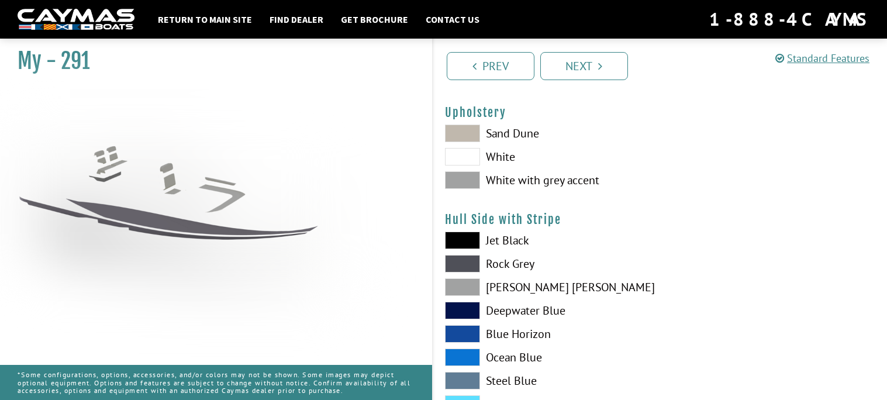
click at [461, 289] on span at bounding box center [462, 287] width 35 height 18
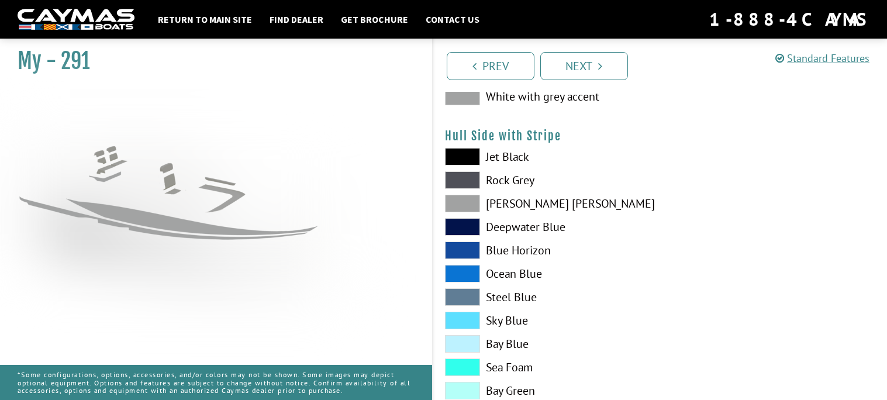
scroll to position [179, 0]
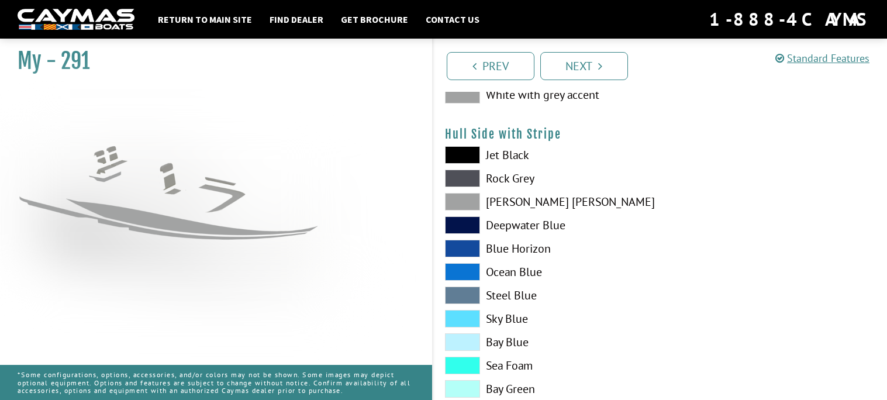
click at [469, 222] on span at bounding box center [462, 225] width 35 height 18
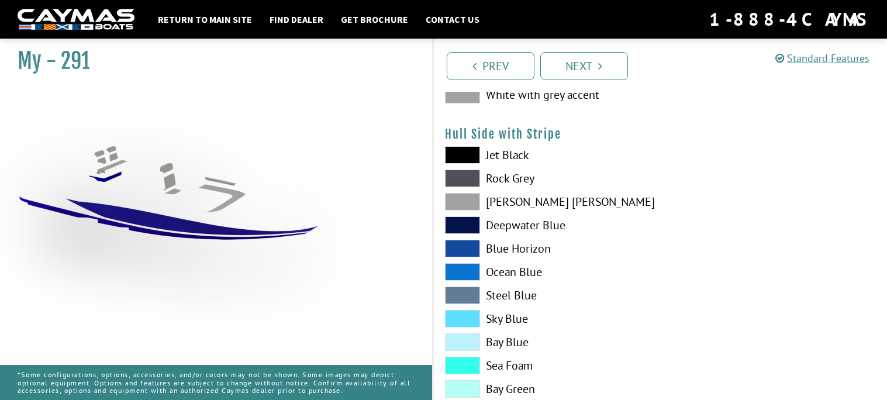
click at [468, 250] on span at bounding box center [462, 249] width 35 height 18
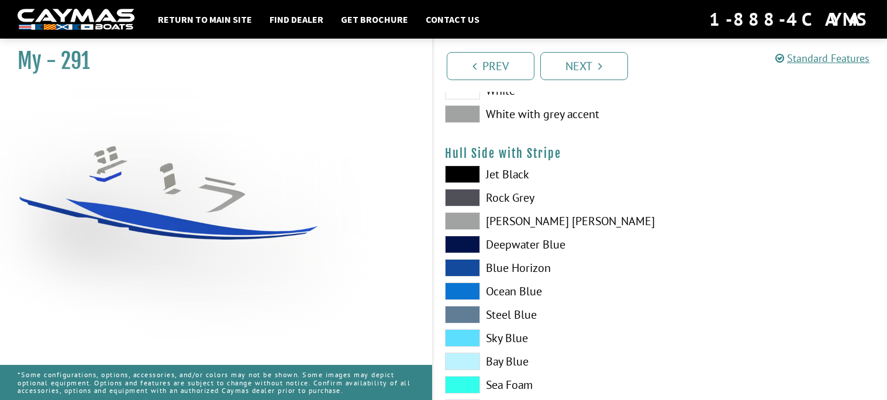
scroll to position [144, 0]
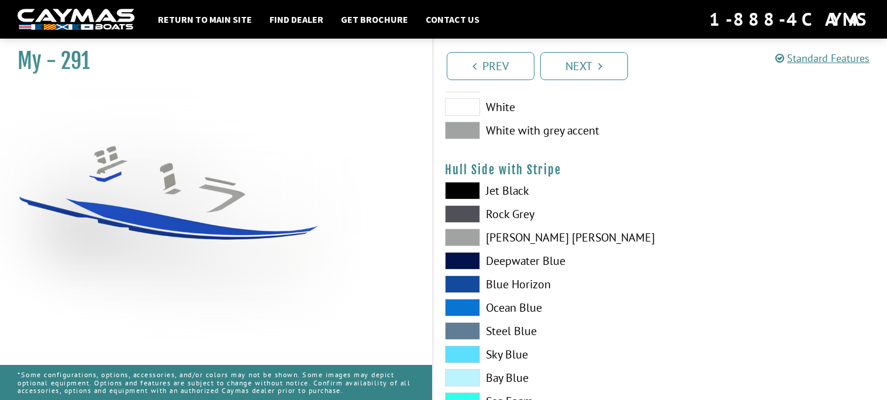
click at [474, 210] on span at bounding box center [462, 214] width 35 height 18
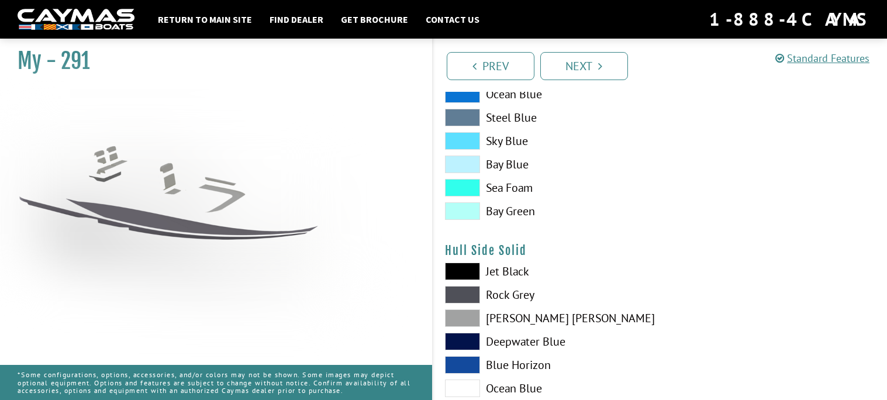
click at [470, 267] on span at bounding box center [462, 271] width 35 height 18
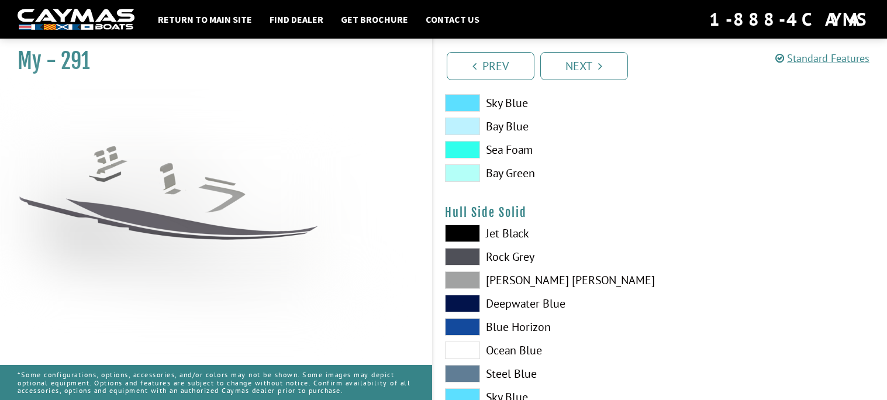
scroll to position [396, 0]
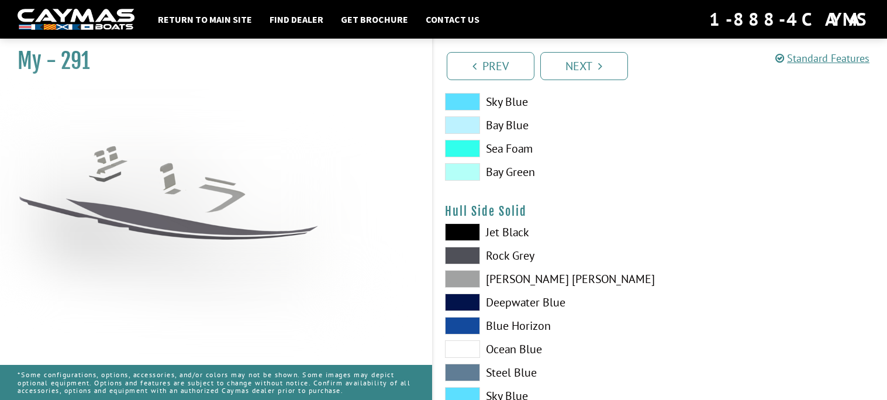
click at [470, 272] on span at bounding box center [462, 279] width 35 height 18
click at [471, 231] on span at bounding box center [462, 232] width 35 height 18
click at [470, 281] on span at bounding box center [462, 279] width 35 height 18
click at [472, 255] on span at bounding box center [462, 256] width 35 height 18
click at [470, 233] on span at bounding box center [462, 232] width 35 height 18
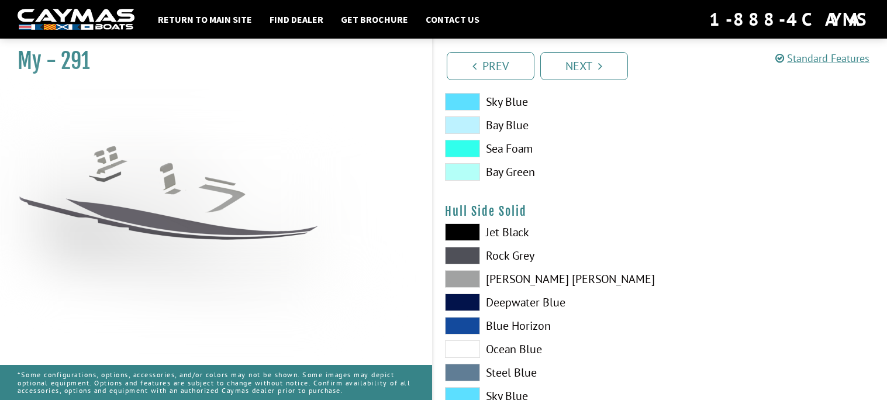
click at [471, 257] on span at bounding box center [462, 256] width 35 height 18
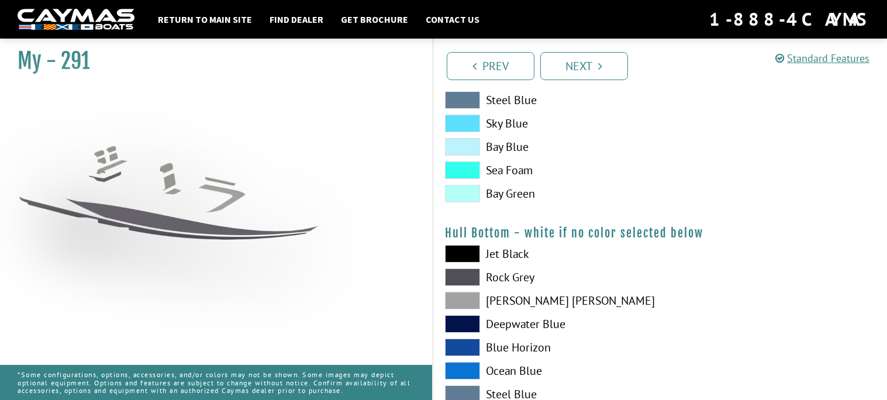
scroll to position [670, 0]
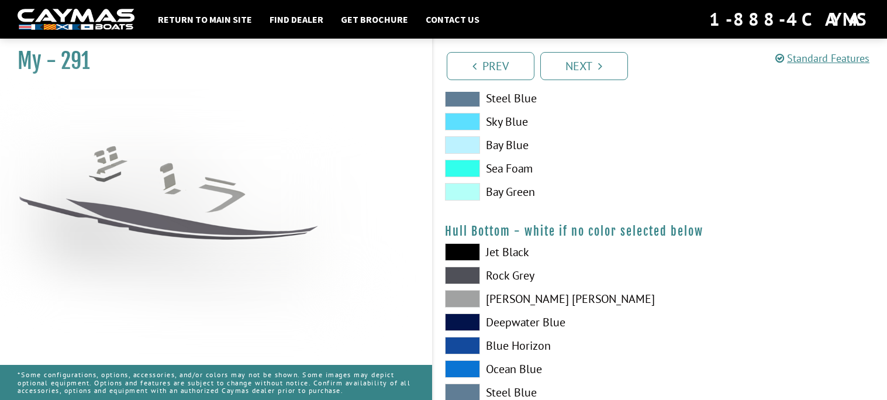
click at [468, 251] on span at bounding box center [462, 252] width 35 height 18
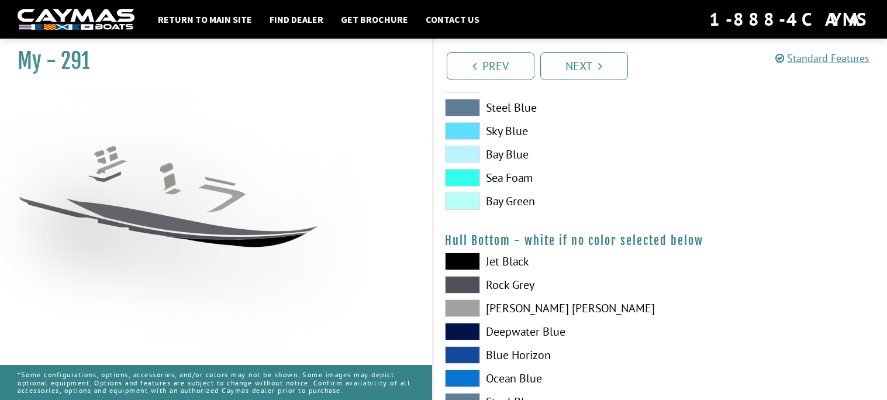
scroll to position [661, 0]
click at [461, 288] on span at bounding box center [462, 285] width 35 height 18
click at [466, 304] on span at bounding box center [462, 309] width 35 height 18
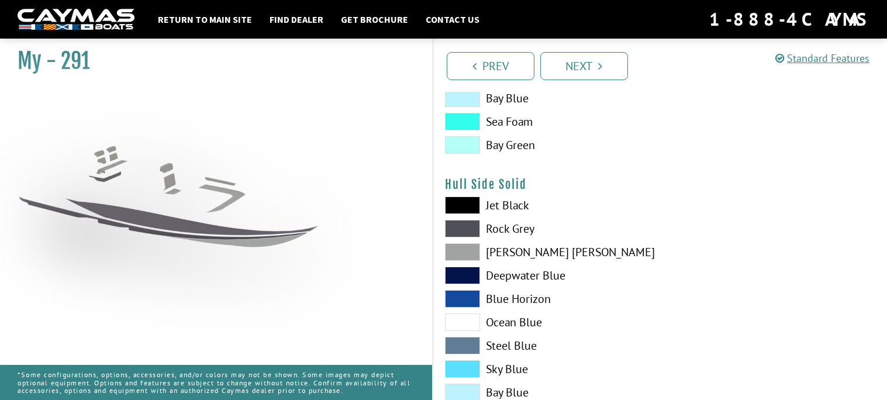
scroll to position [421, 0]
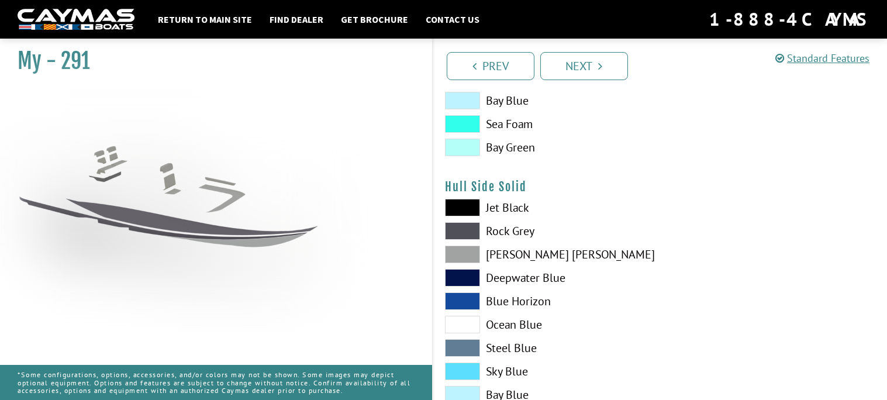
click at [464, 255] on span at bounding box center [462, 254] width 35 height 18
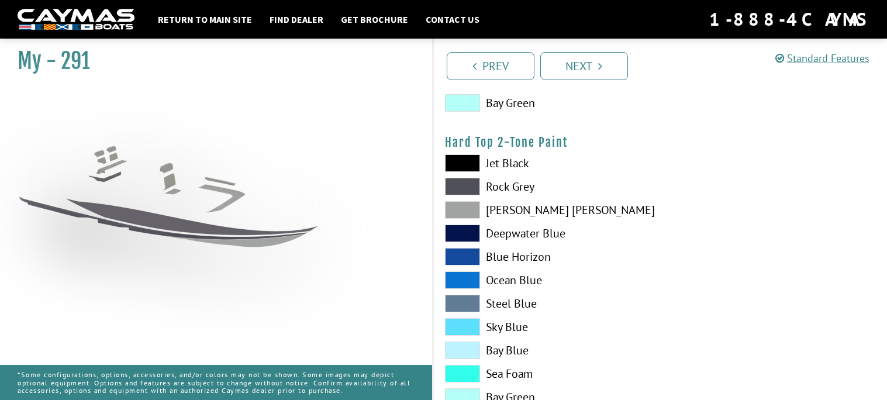
scroll to position [1076, 0]
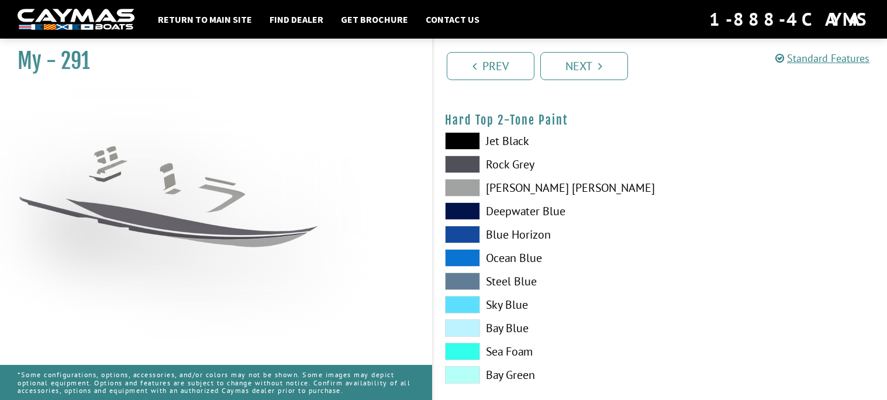
click at [471, 143] on span at bounding box center [462, 141] width 35 height 18
click at [473, 162] on span at bounding box center [462, 164] width 35 height 18
click at [473, 144] on span at bounding box center [462, 141] width 35 height 18
click at [466, 190] on span at bounding box center [462, 188] width 35 height 18
click at [471, 170] on span at bounding box center [462, 164] width 35 height 18
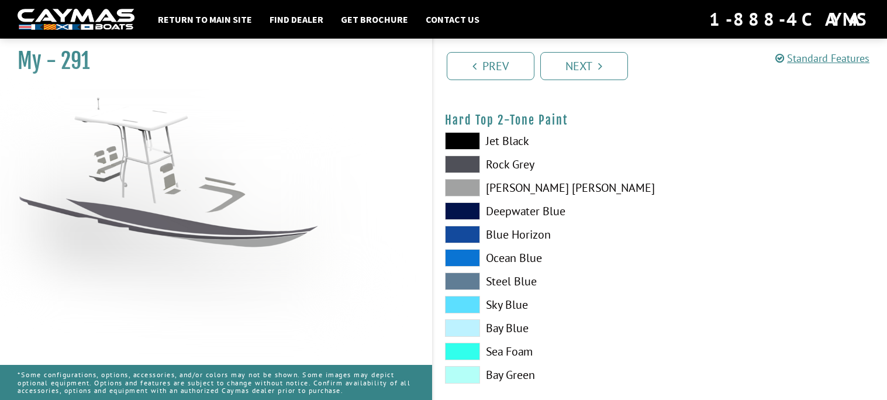
click at [466, 139] on span at bounding box center [462, 141] width 35 height 18
click at [472, 169] on span at bounding box center [462, 164] width 35 height 18
click at [466, 187] on span at bounding box center [462, 188] width 35 height 18
click at [467, 165] on span at bounding box center [462, 164] width 35 height 18
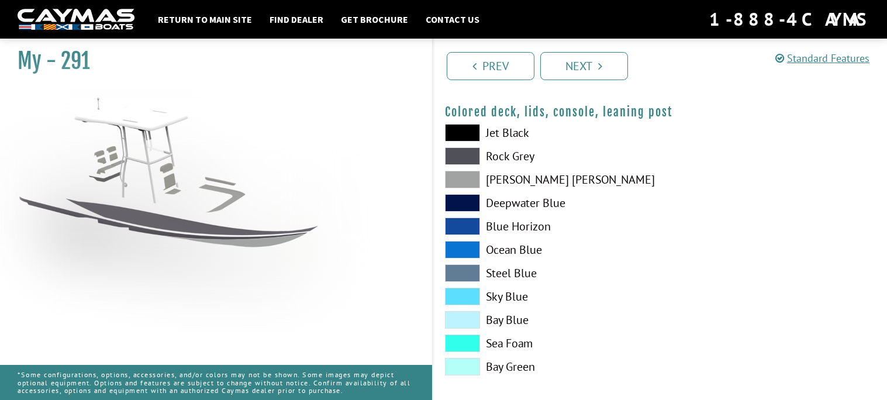
scroll to position [1386, 0]
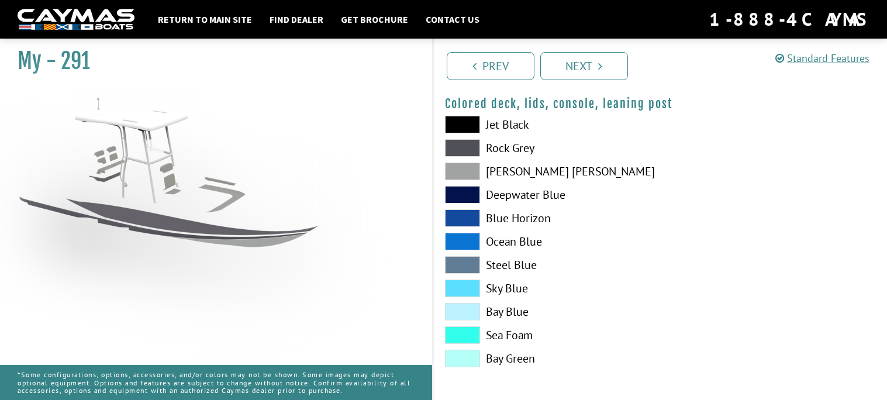
click at [469, 122] on span at bounding box center [462, 125] width 35 height 18
click at [465, 143] on span at bounding box center [462, 148] width 35 height 18
click at [472, 177] on span at bounding box center [462, 171] width 35 height 18
click at [473, 144] on span at bounding box center [462, 148] width 35 height 18
click at [607, 65] on link "Next" at bounding box center [584, 66] width 88 height 28
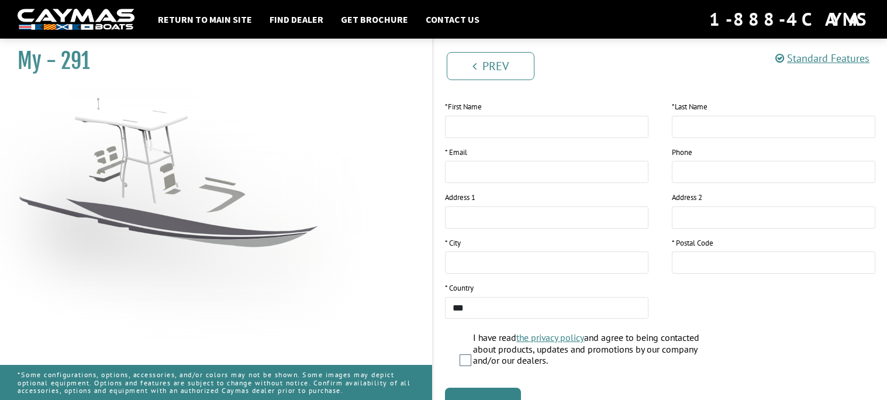
scroll to position [250, 0]
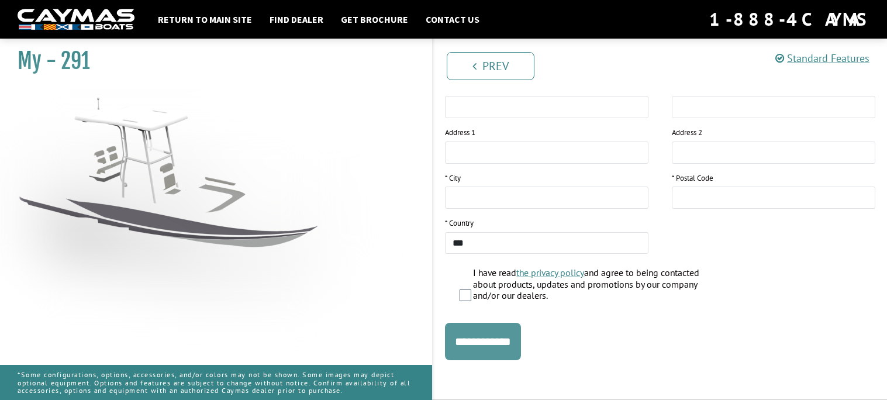
click at [515, 333] on input "**********" at bounding box center [483, 341] width 76 height 37
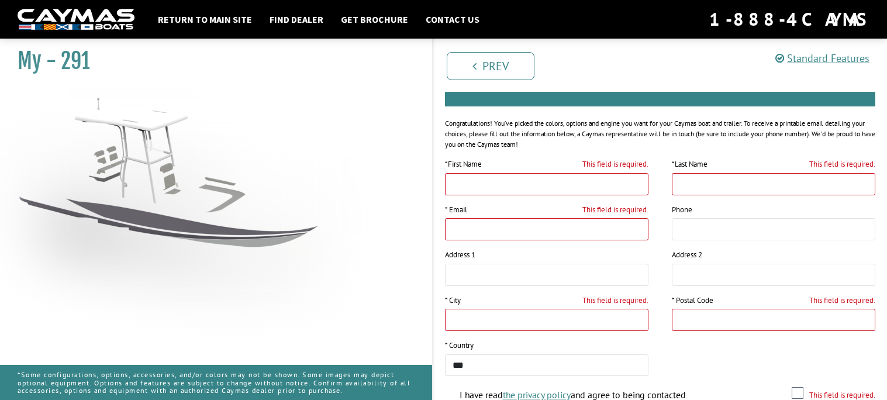
scroll to position [125, 0]
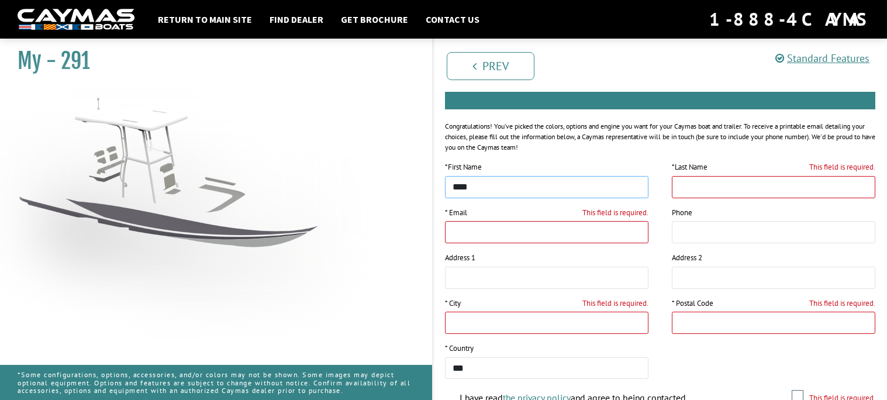
type input "****"
click at [794, 185] on input "This field is required." at bounding box center [773, 187] width 203 height 22
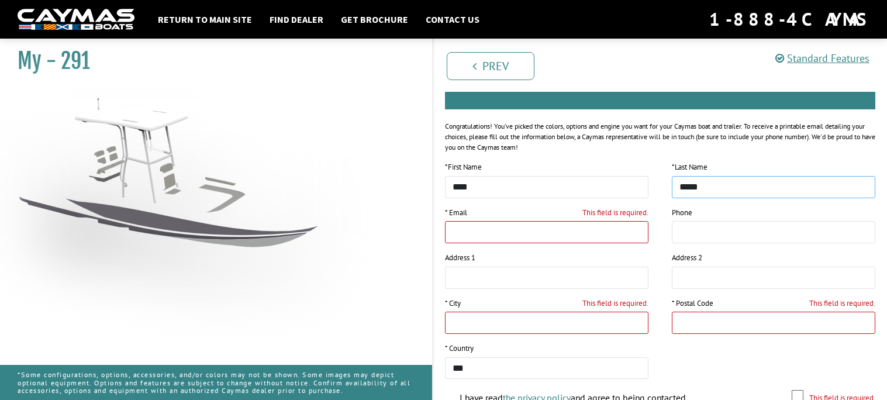
type input "*****"
click at [590, 234] on input "This field is required." at bounding box center [546, 232] width 203 height 22
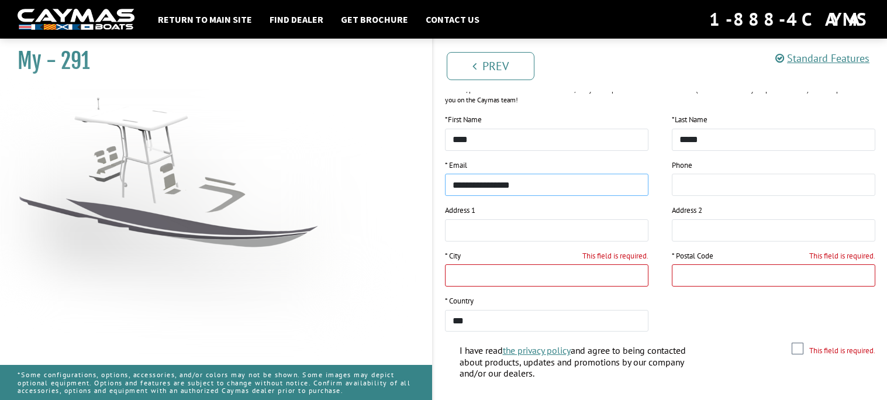
scroll to position [174, 0]
type input "**********"
click at [620, 273] on input "This field is required." at bounding box center [546, 273] width 203 height 22
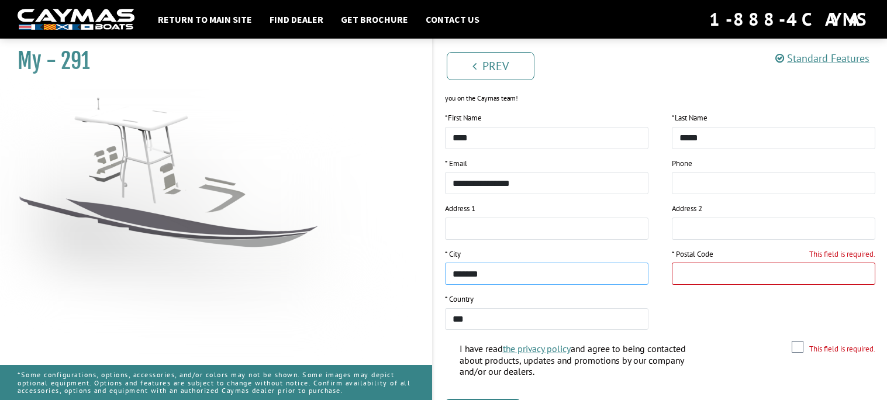
type input "*******"
click at [743, 276] on input "This field is required." at bounding box center [773, 273] width 203 height 22
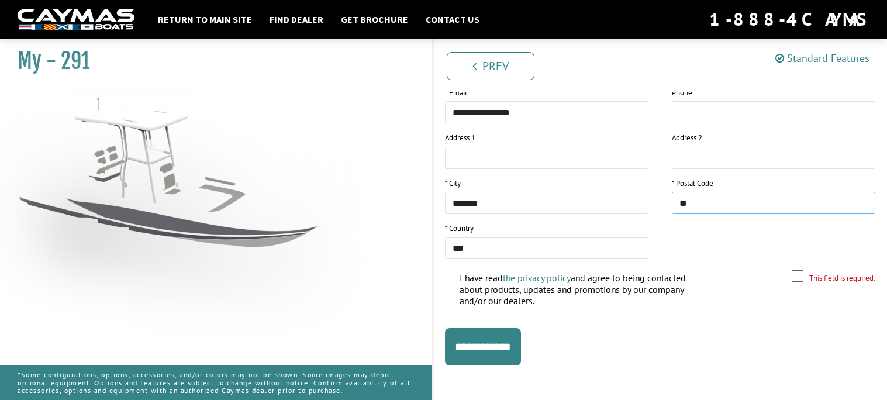
scroll to position [250, 0]
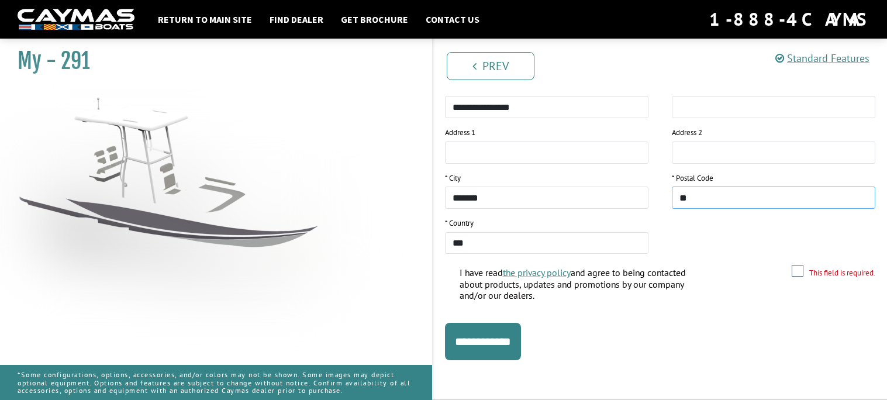
type input "**"
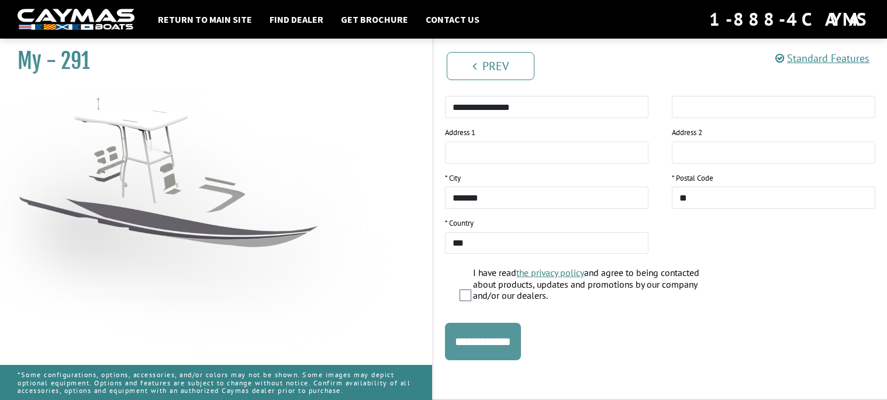
click at [521, 353] on input "**********" at bounding box center [483, 341] width 76 height 37
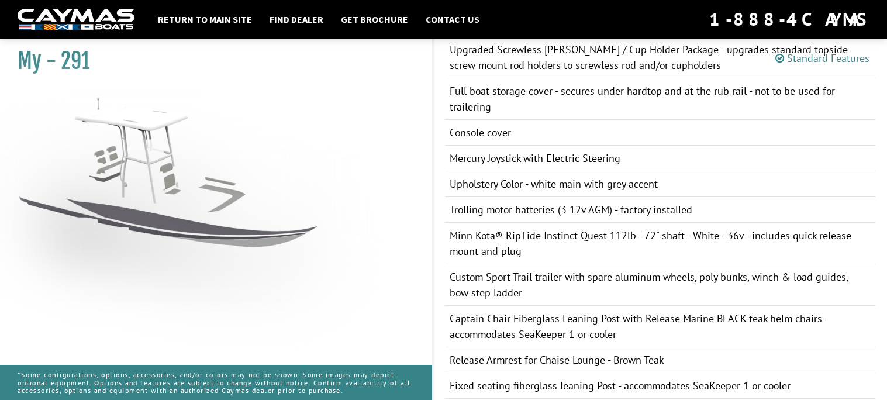
scroll to position [1519, 0]
